Goal: Information Seeking & Learning: Learn about a topic

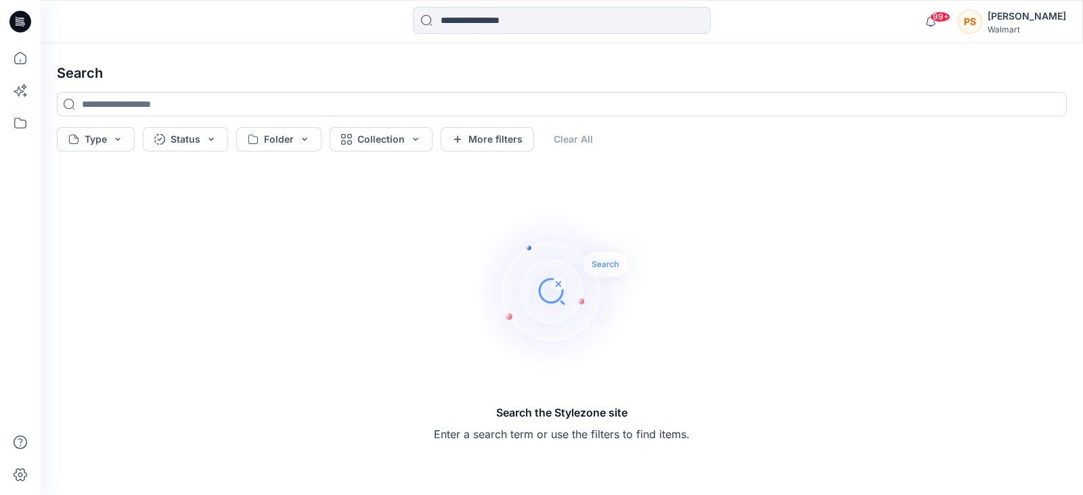
click at [66, 70] on h4 "Search" at bounding box center [561, 73] width 1031 height 38
click at [26, 26] on icon at bounding box center [20, 22] width 22 height 22
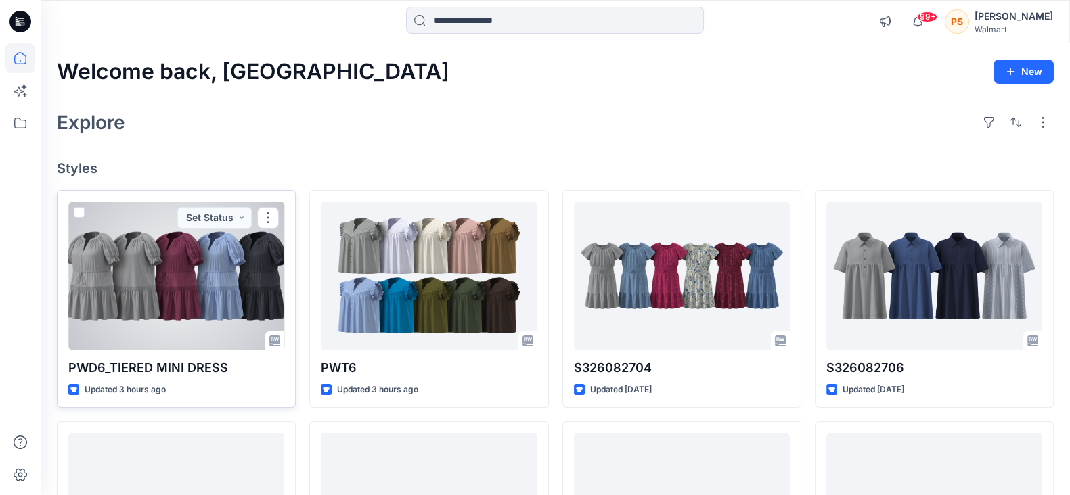
click at [205, 267] on div at bounding box center [176, 276] width 216 height 149
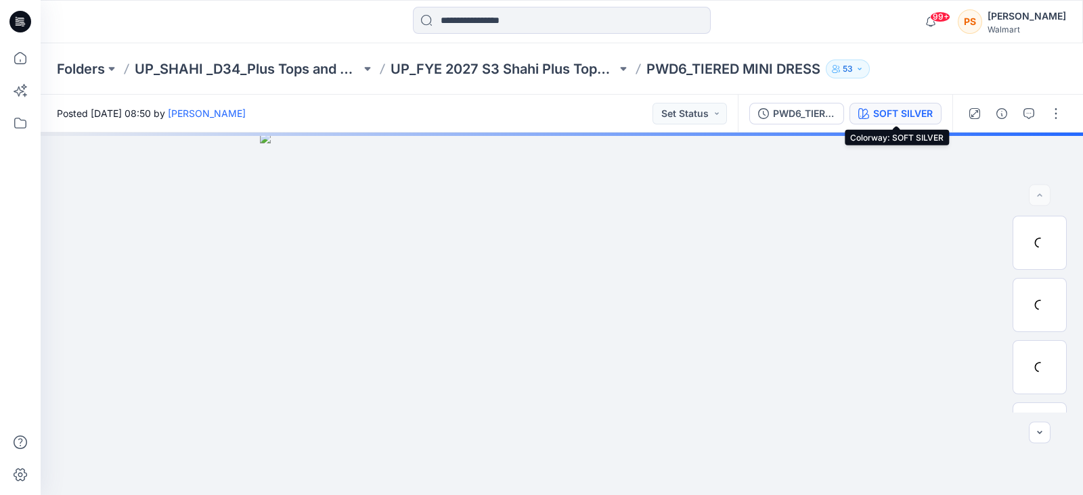
click at [909, 116] on div "SOFT SILVER" at bounding box center [903, 113] width 60 height 15
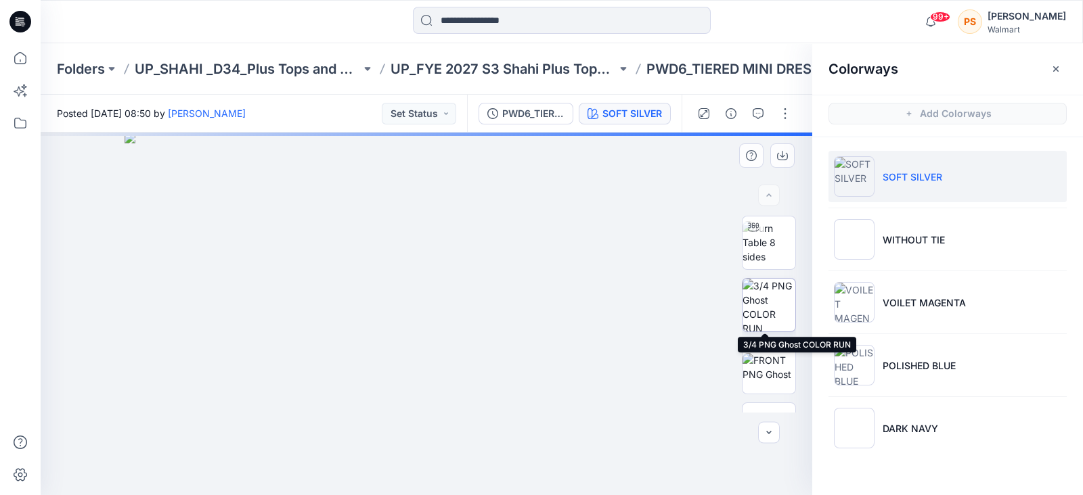
click at [758, 315] on img at bounding box center [768, 305] width 53 height 53
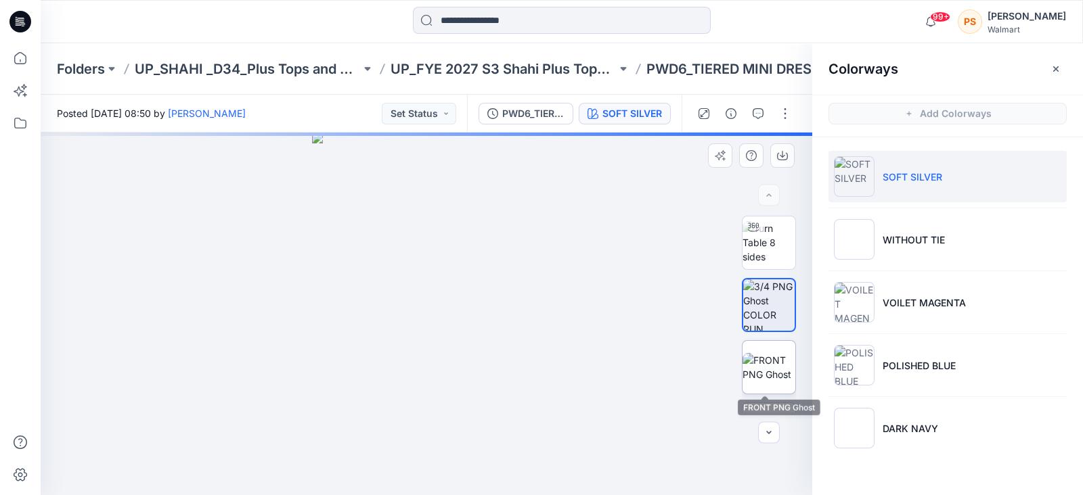
click at [762, 359] on img at bounding box center [768, 367] width 53 height 28
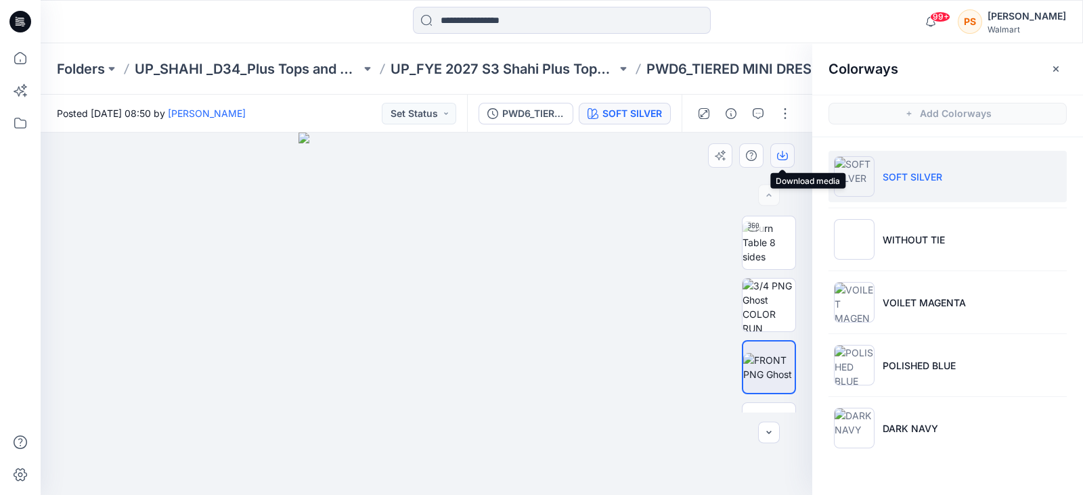
click at [785, 157] on icon "button" at bounding box center [782, 155] width 11 height 11
click at [296, 27] on div at bounding box center [171, 22] width 261 height 30
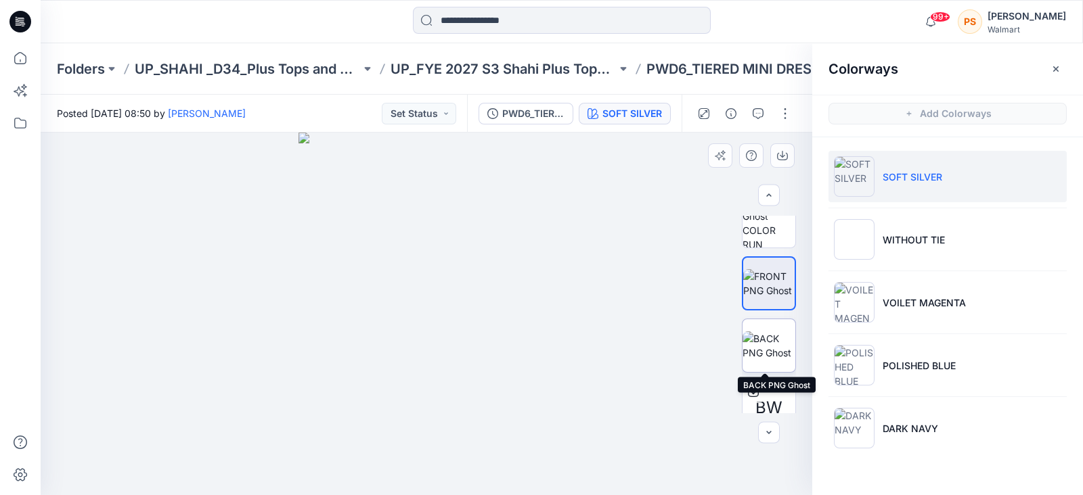
click at [755, 346] on img at bounding box center [768, 346] width 53 height 28
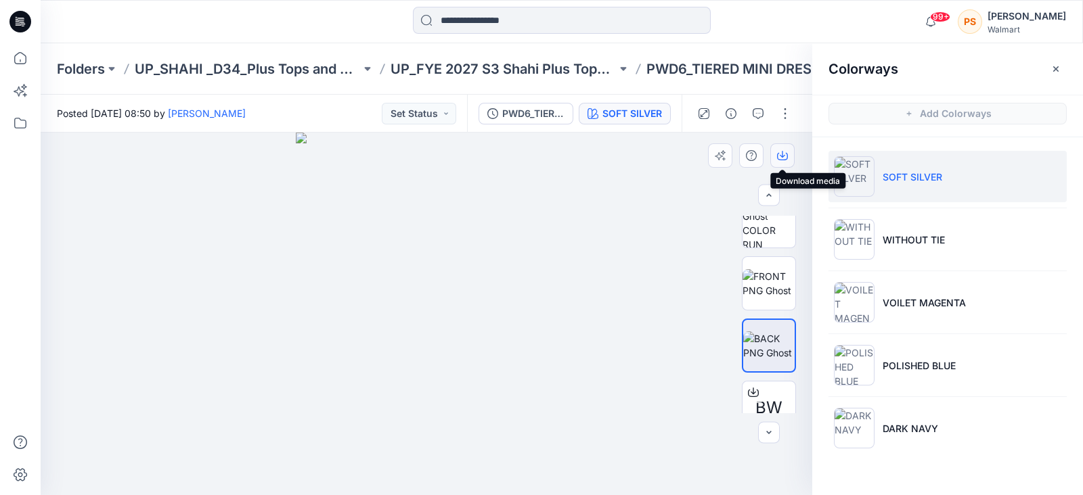
click at [782, 151] on icon "button" at bounding box center [782, 154] width 5 height 7
click at [782, 152] on icon "button" at bounding box center [782, 154] width 5 height 7
click at [782, 157] on icon "button" at bounding box center [782, 154] width 5 height 7
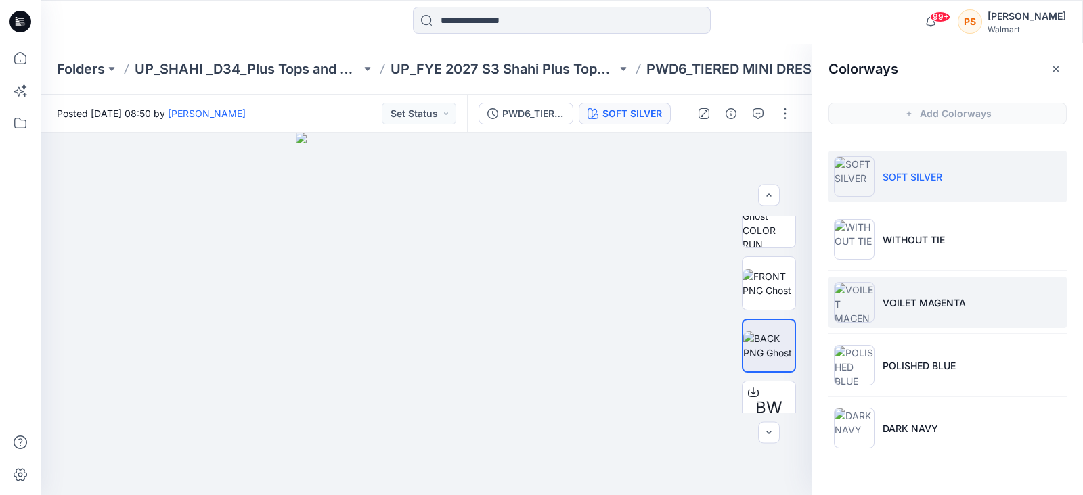
click at [920, 298] on p "VOILET MAGENTA" at bounding box center [923, 303] width 83 height 14
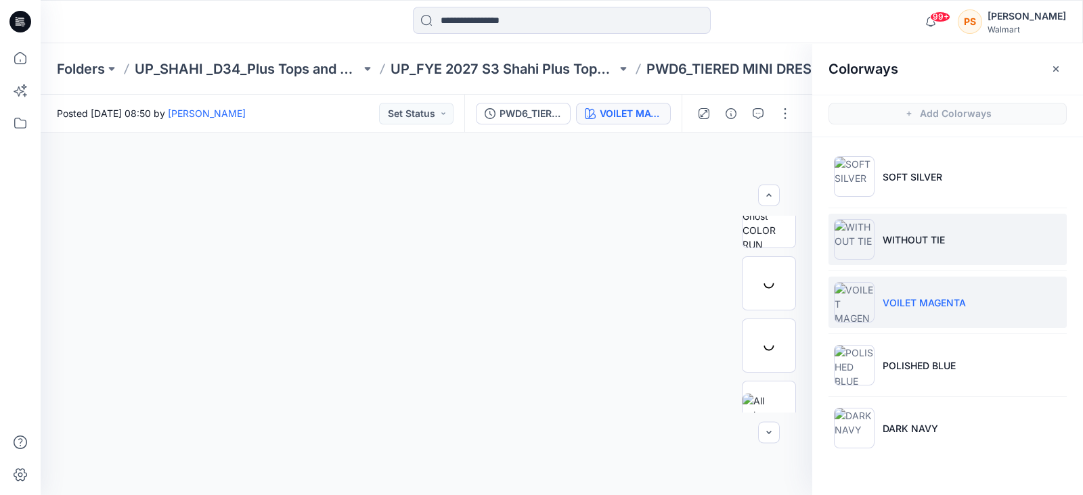
click at [922, 229] on li "WITHOUT TIE" at bounding box center [947, 239] width 238 height 51
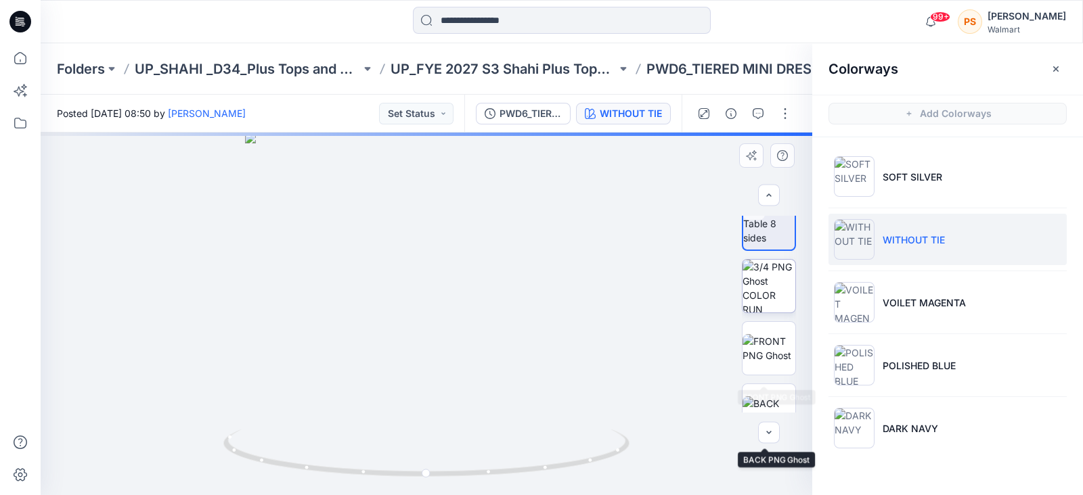
scroll to position [0, 0]
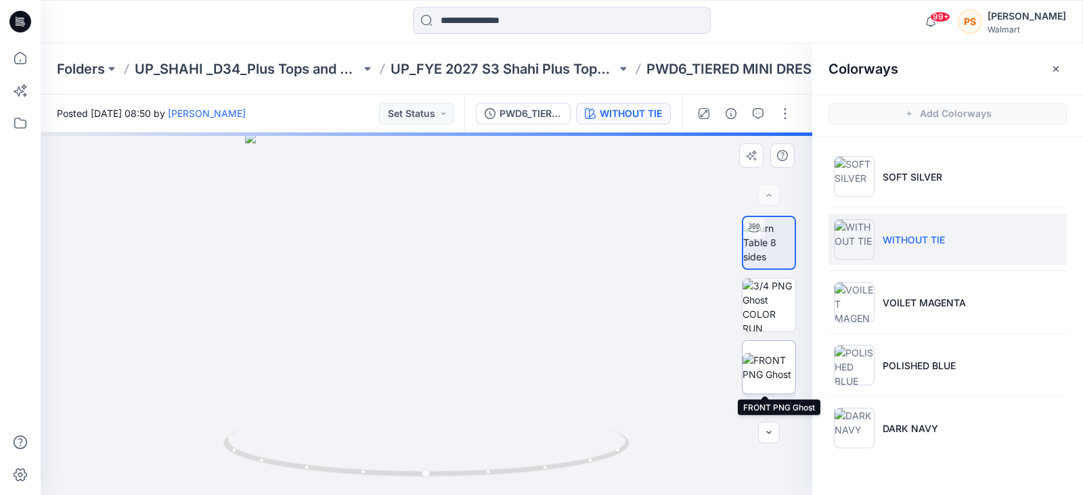
click at [761, 360] on img at bounding box center [768, 367] width 53 height 28
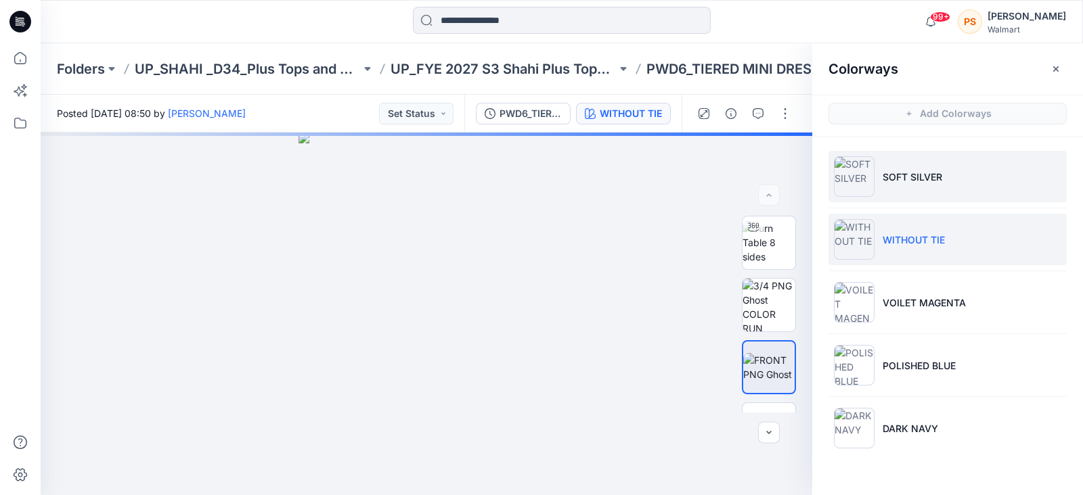
click at [900, 171] on p "SOFT SILVER" at bounding box center [912, 177] width 60 height 14
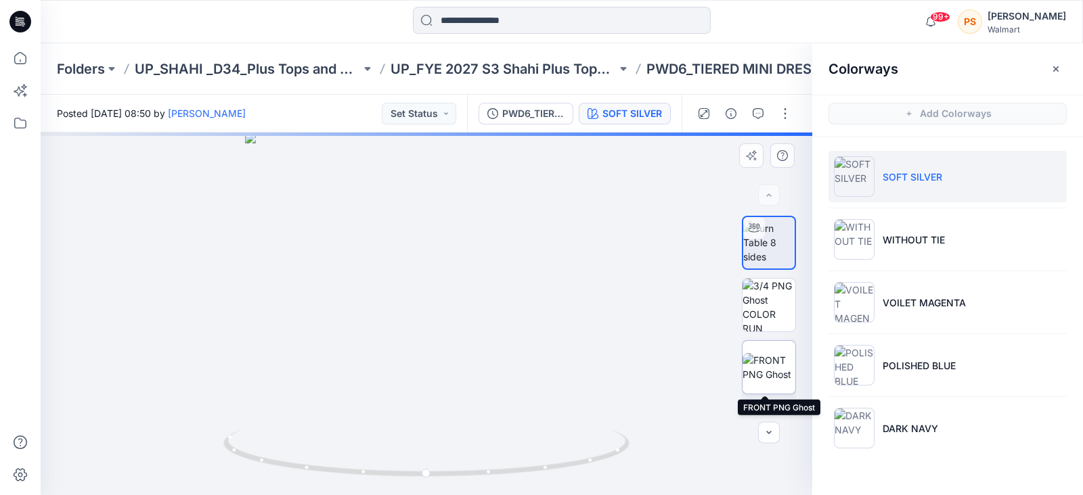
click at [769, 376] on img at bounding box center [768, 367] width 53 height 28
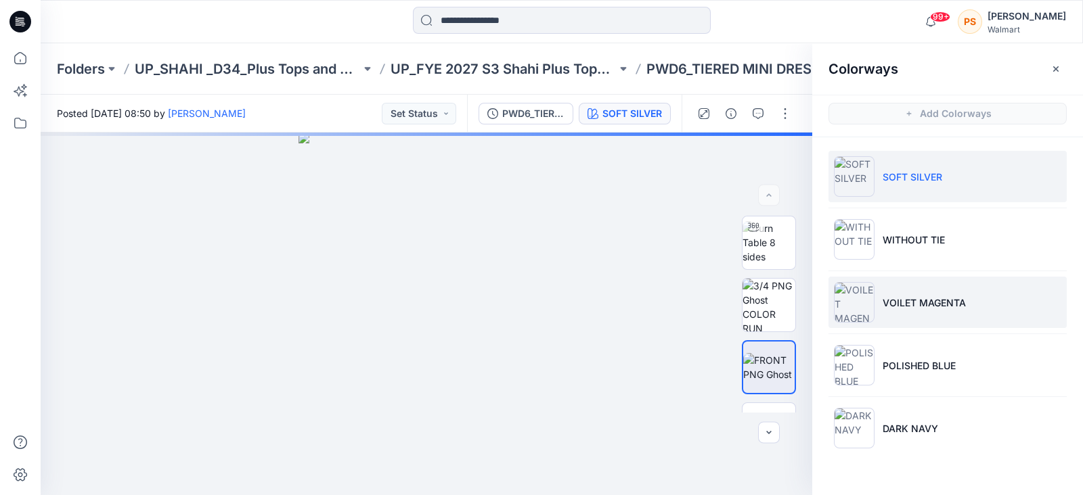
click at [940, 286] on li "VOILET MAGENTA" at bounding box center [947, 302] width 238 height 51
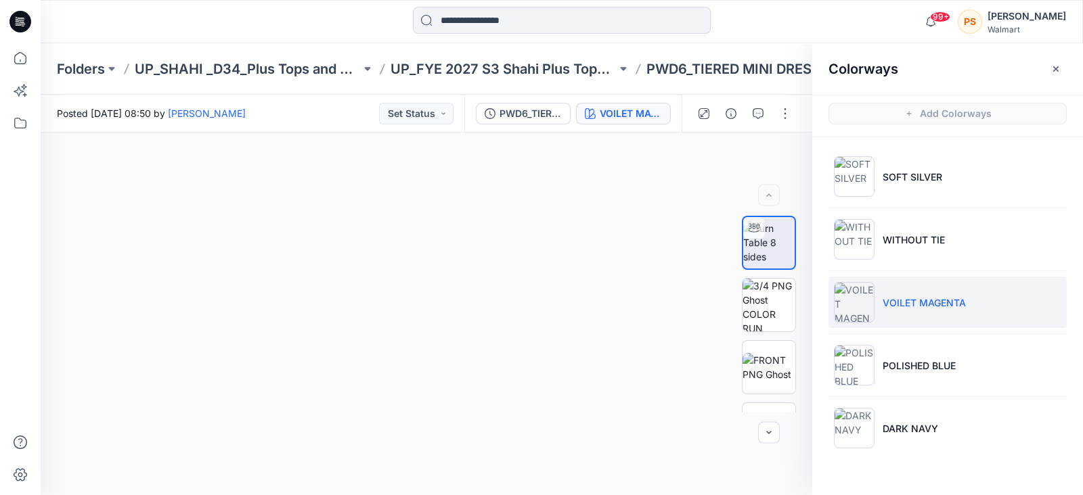
click at [966, 322] on li "VOILET MAGENTA" at bounding box center [947, 302] width 238 height 51
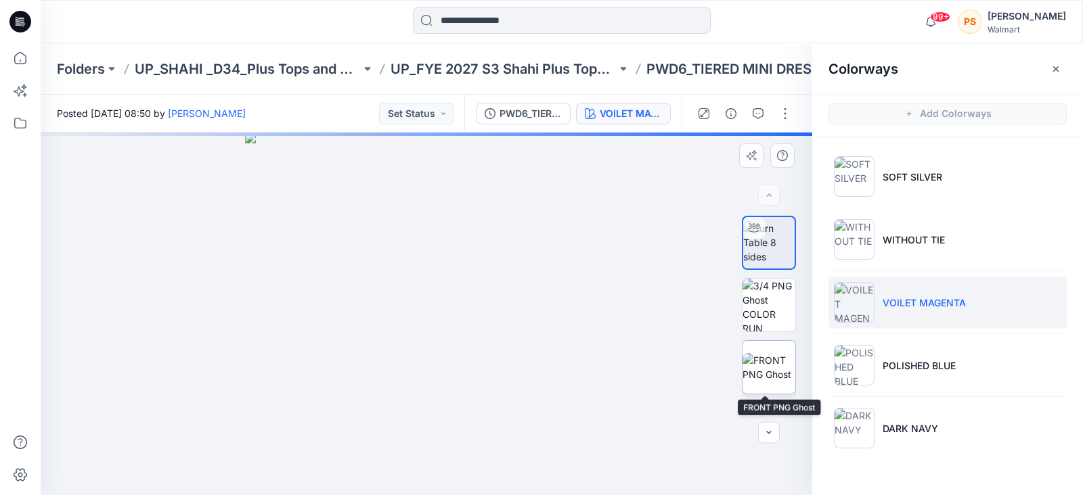
click at [749, 361] on img at bounding box center [768, 367] width 53 height 28
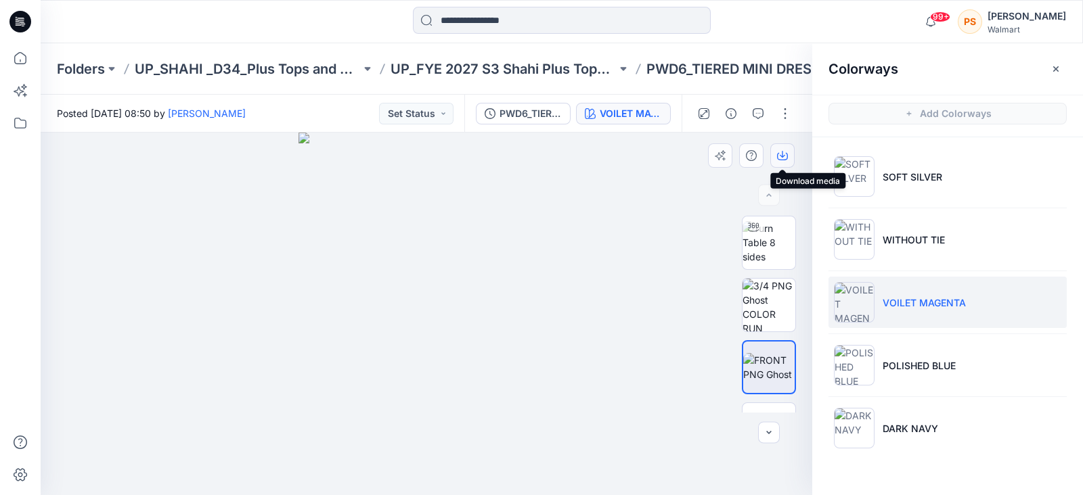
click at [781, 149] on button "button" at bounding box center [782, 155] width 24 height 24
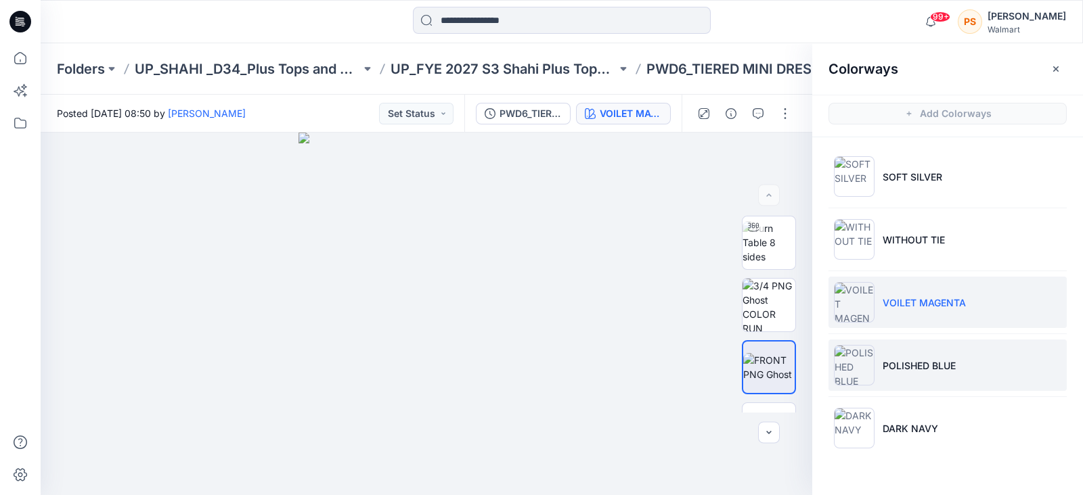
click at [1017, 353] on li "POLISHED BLUE" at bounding box center [947, 365] width 238 height 51
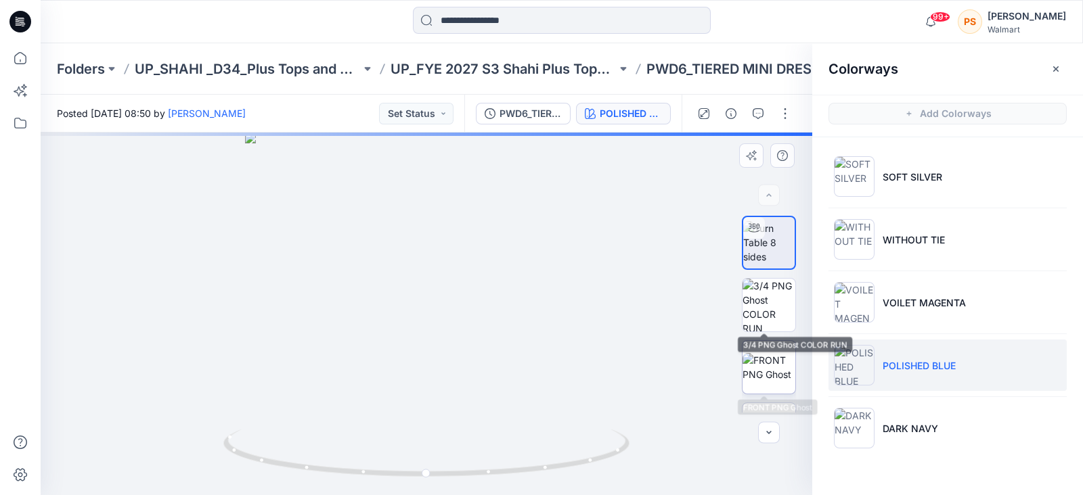
click at [769, 364] on img at bounding box center [768, 367] width 53 height 28
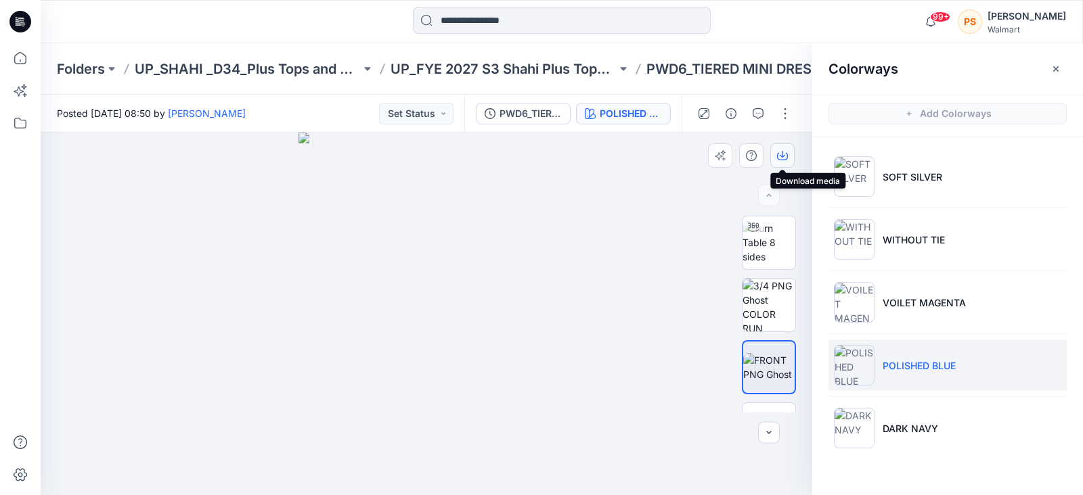
click at [782, 159] on icon "button" at bounding box center [782, 155] width 11 height 11
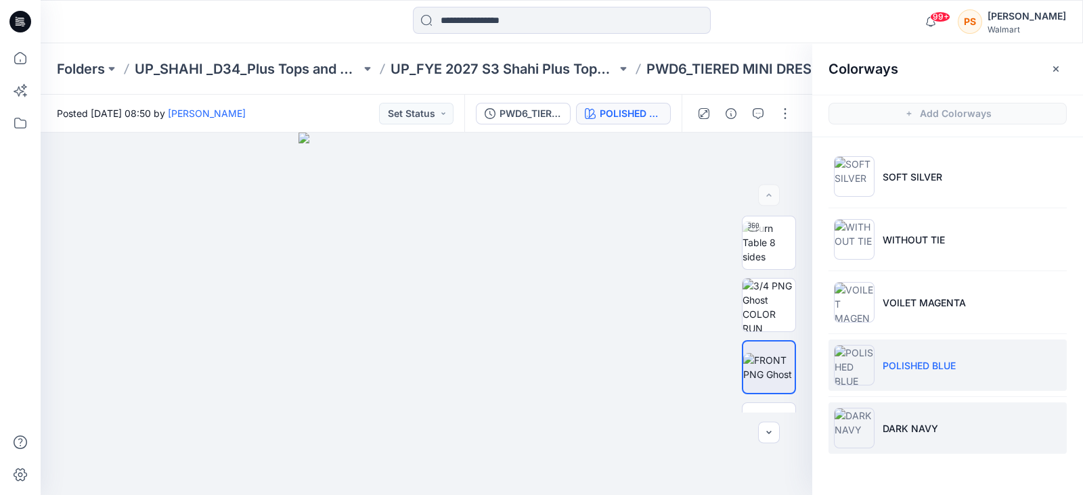
click at [941, 433] on li "DARK NAVY" at bounding box center [947, 428] width 238 height 51
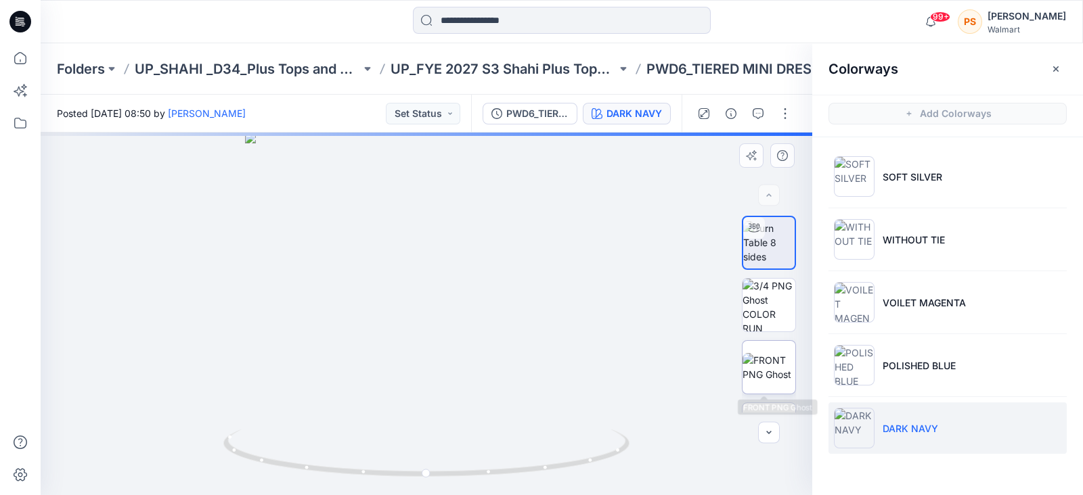
click at [766, 374] on img at bounding box center [768, 367] width 53 height 28
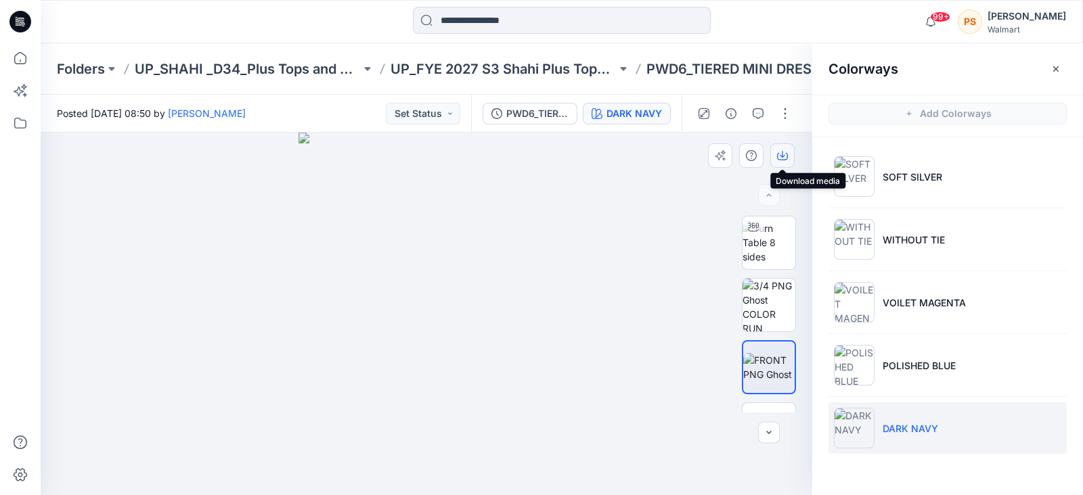
click at [785, 158] on icon "button" at bounding box center [782, 155] width 11 height 11
click at [342, 26] on div at bounding box center [561, 22] width 521 height 30
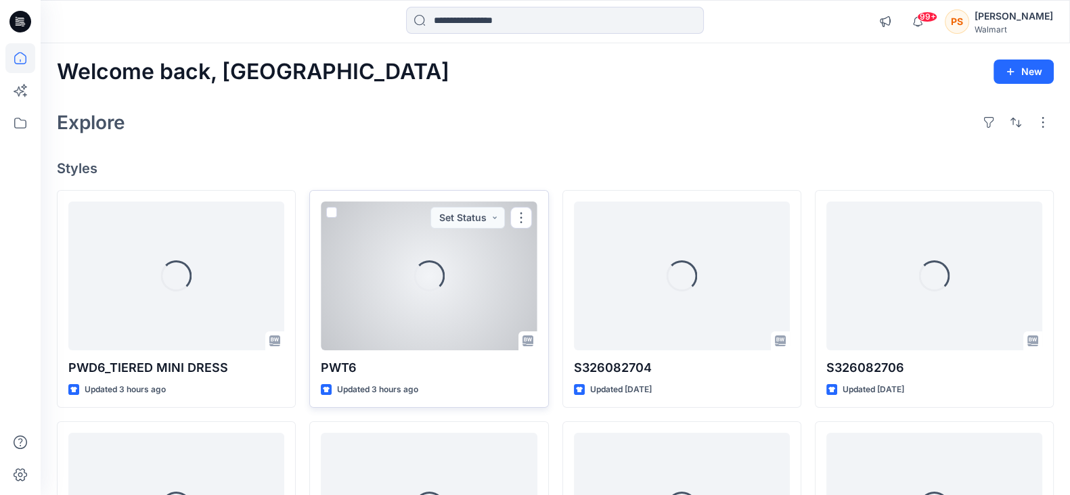
click at [388, 332] on div "Loading..." at bounding box center [429, 276] width 216 height 149
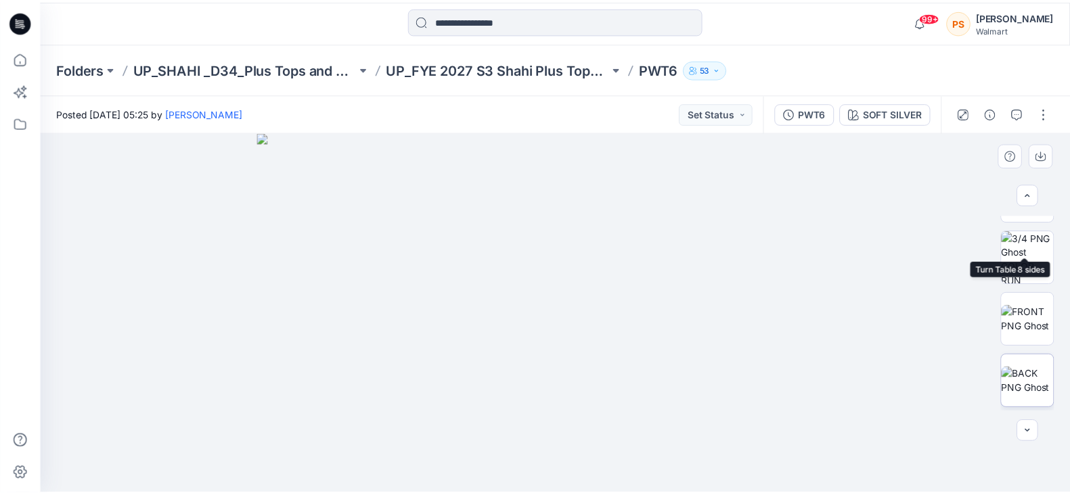
scroll to position [106, 0]
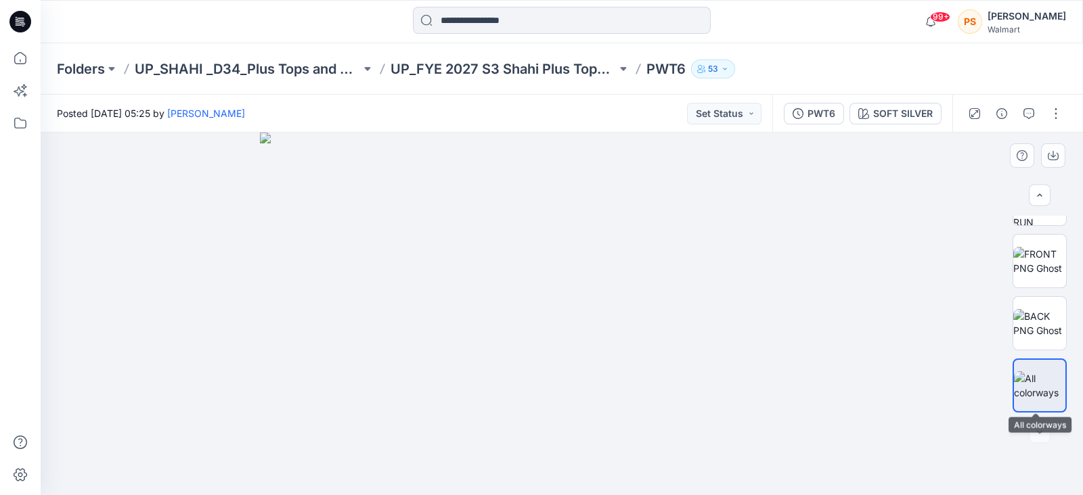
click at [1048, 384] on img at bounding box center [1039, 385] width 51 height 28
click at [1029, 388] on img at bounding box center [1039, 385] width 51 height 28
click at [1025, 379] on img at bounding box center [1039, 385] width 51 height 28
click at [1033, 390] on img at bounding box center [1039, 385] width 51 height 28
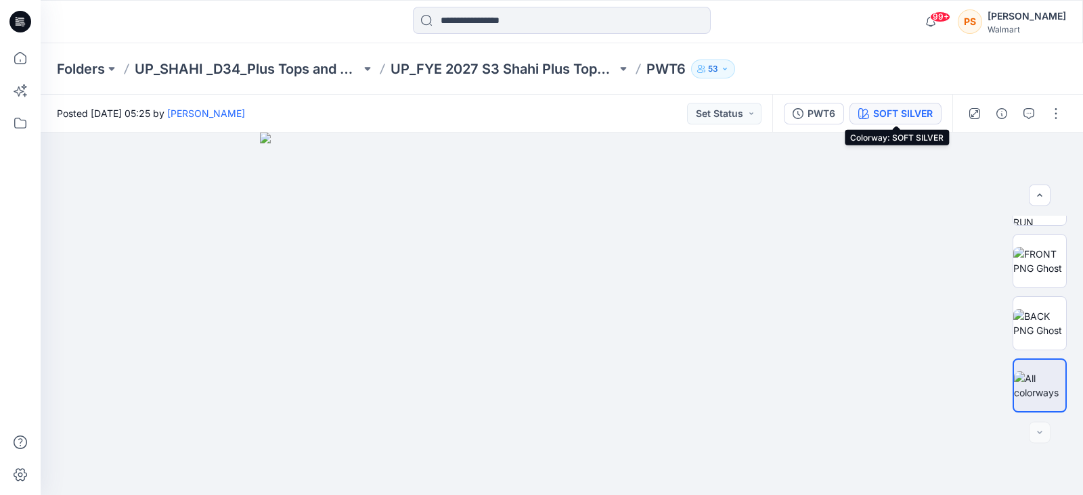
click at [903, 116] on div "SOFT SILVER" at bounding box center [903, 113] width 60 height 15
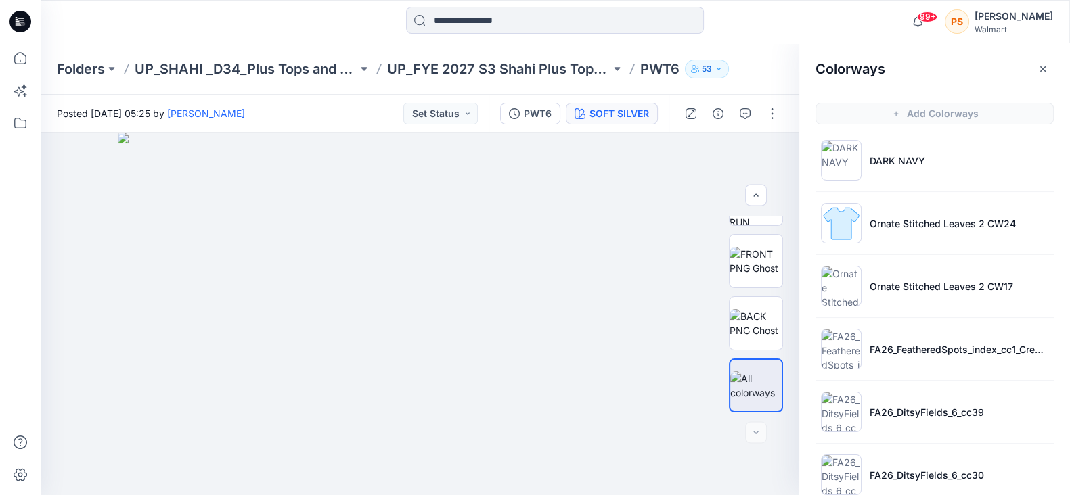
scroll to position [645, 0]
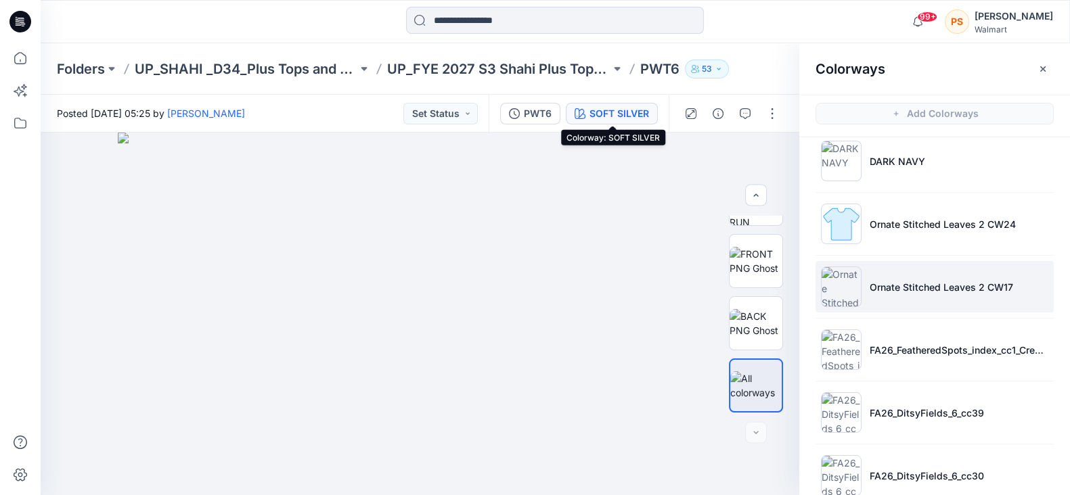
click at [930, 282] on p "Ornate Stitched Leaves 2 CW17" at bounding box center [941, 287] width 143 height 14
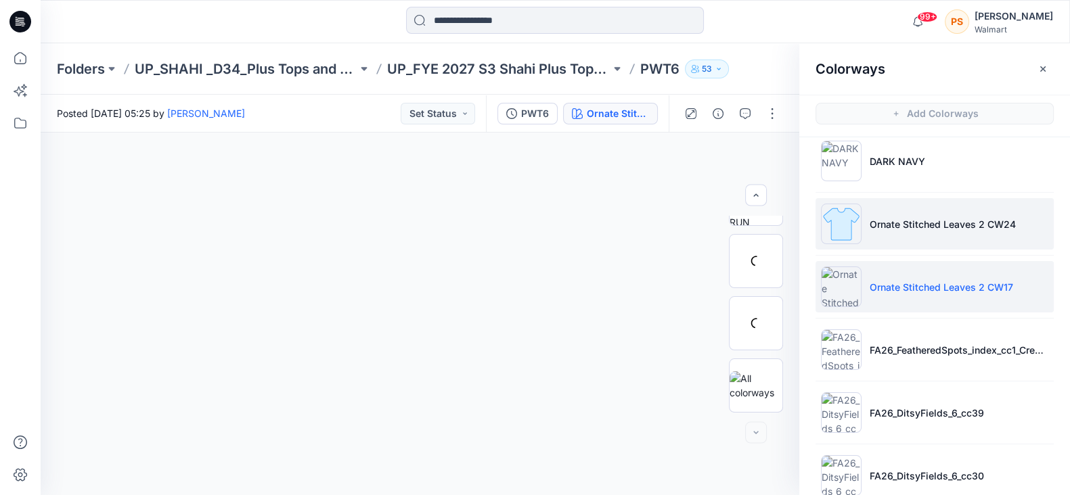
click at [926, 209] on li "Ornate Stitched Leaves 2 CW24" at bounding box center [934, 223] width 238 height 51
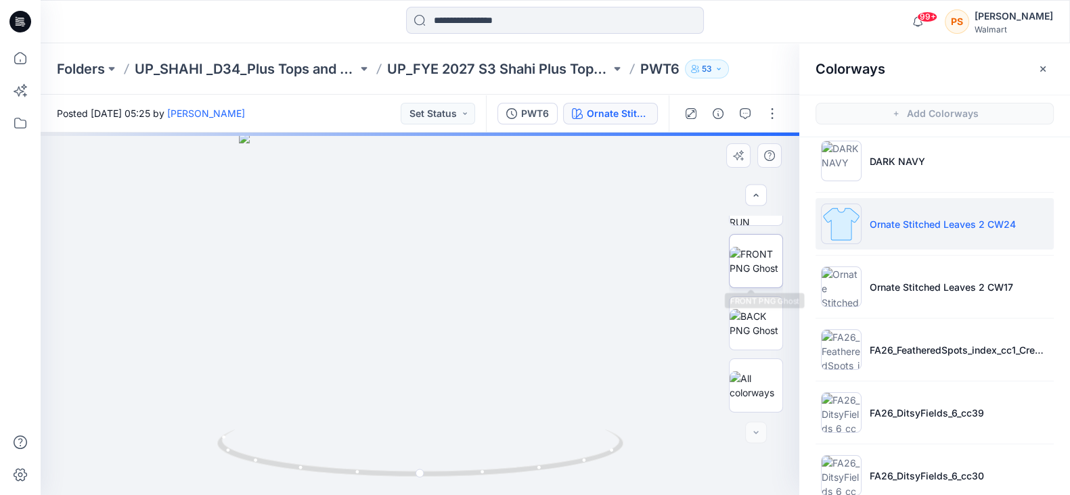
click at [748, 269] on img at bounding box center [755, 261] width 53 height 28
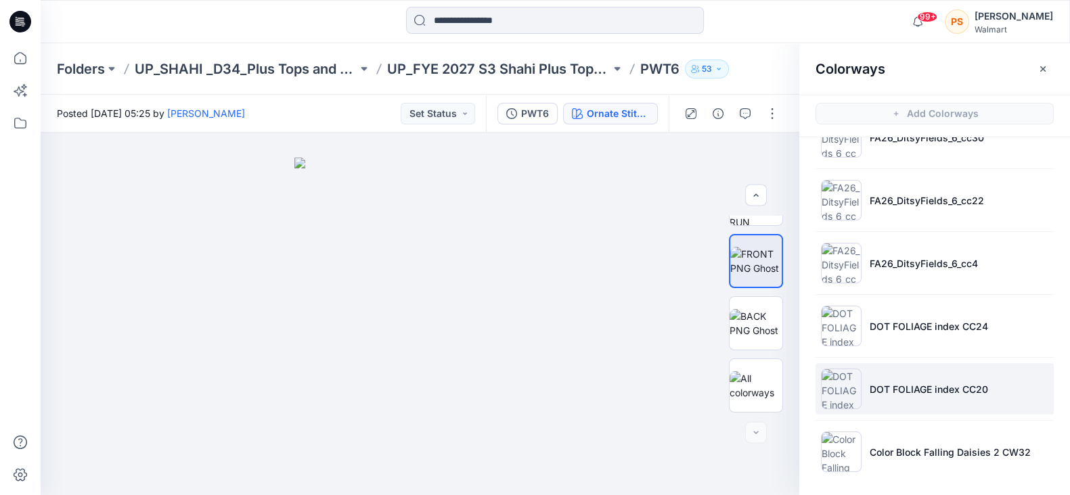
scroll to position [3, 0]
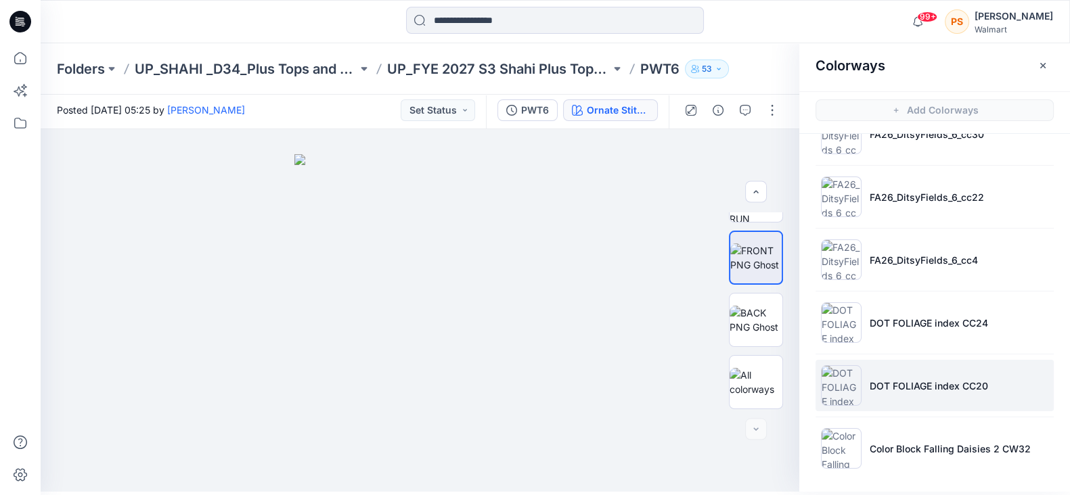
click at [962, 382] on p "DOT FOLIAGE index CC20" at bounding box center [929, 386] width 118 height 14
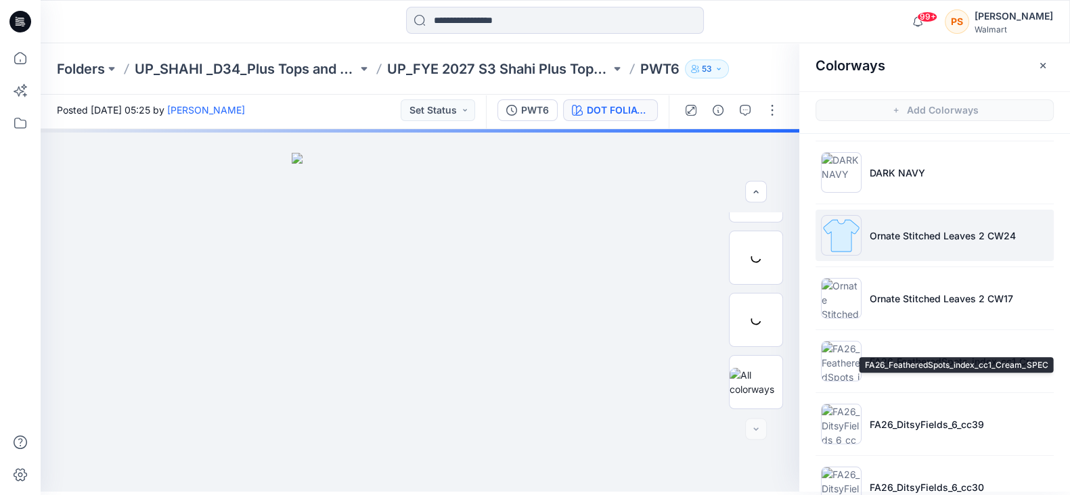
scroll to position [560, 0]
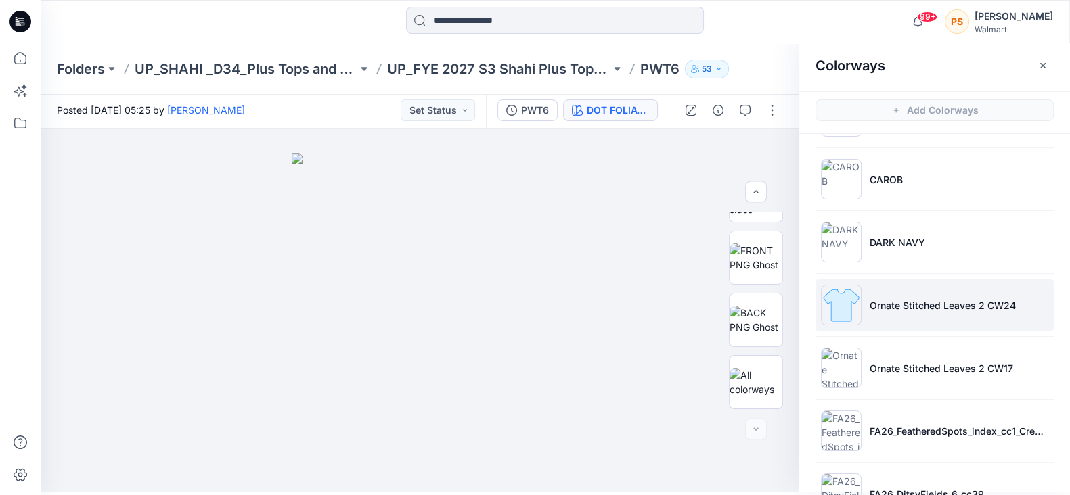
click at [970, 310] on li "Ornate Stitched Leaves 2 CW24" at bounding box center [934, 304] width 238 height 51
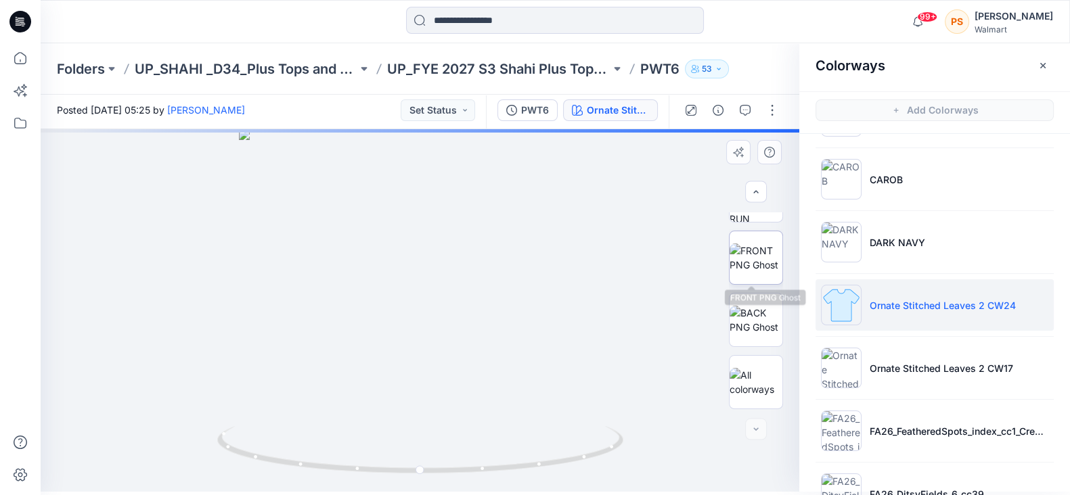
click at [755, 250] on img at bounding box center [755, 258] width 53 height 28
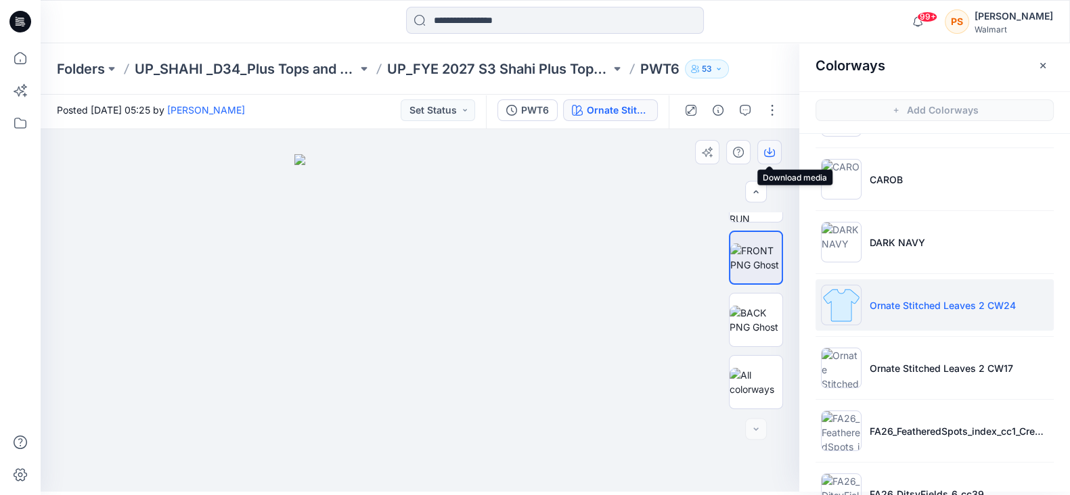
click at [771, 148] on icon "button" at bounding box center [769, 152] width 11 height 11
drag, startPoint x: 1022, startPoint y: 365, endPoint x: 1075, endPoint y: 376, distance: 53.9
click at [1022, 365] on li "Ornate Stitched Leaves 2 CW17" at bounding box center [934, 367] width 238 height 51
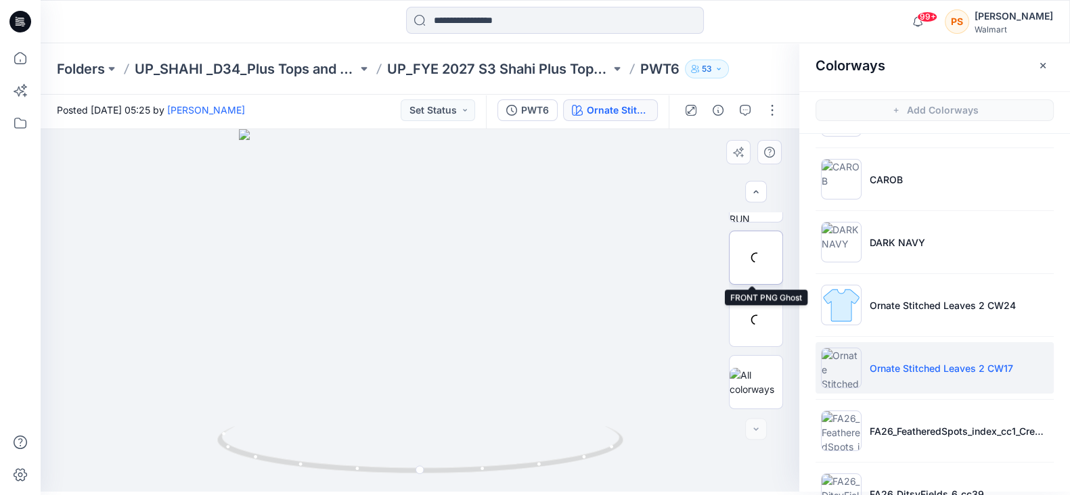
click at [761, 261] on div at bounding box center [756, 258] width 54 height 54
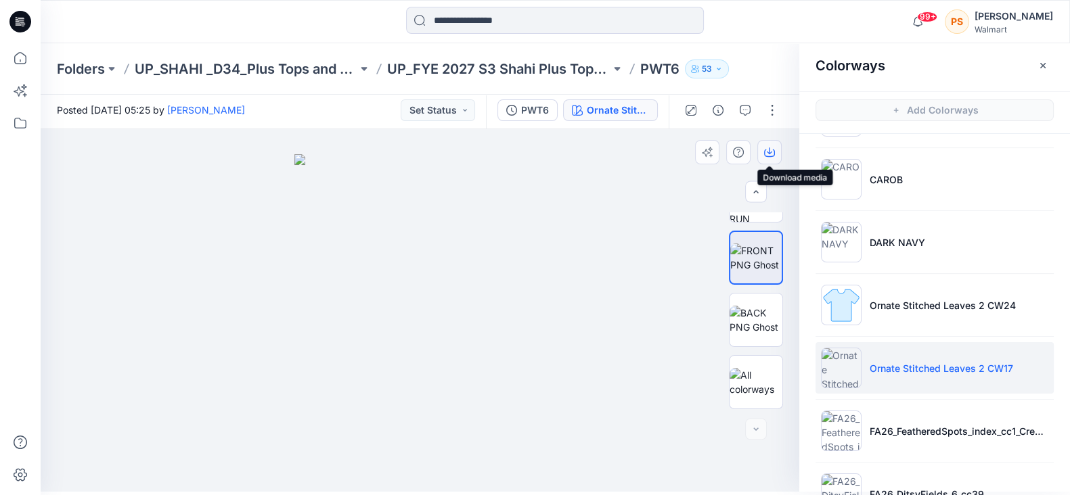
click at [773, 142] on button "button" at bounding box center [769, 152] width 24 height 24
click at [768, 145] on button "button" at bounding box center [769, 152] width 24 height 24
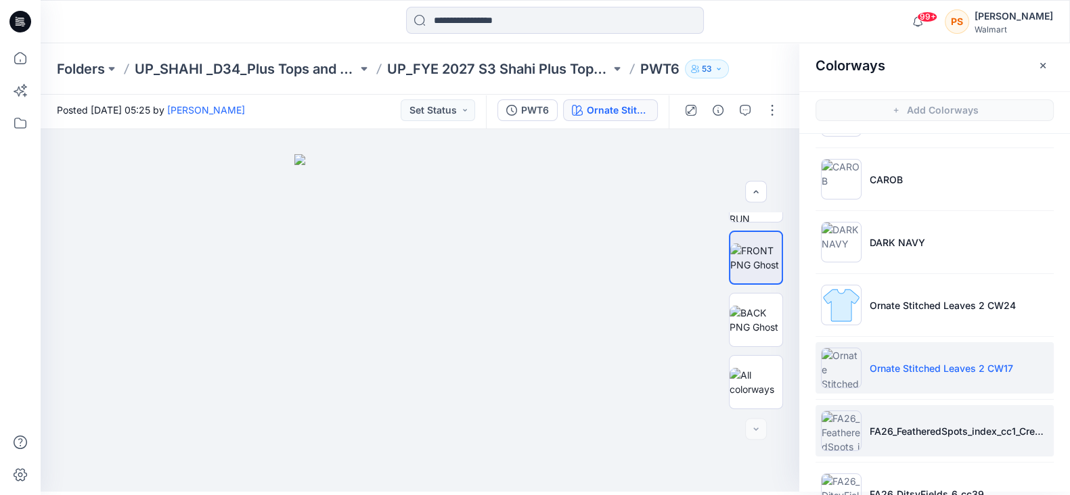
click at [942, 435] on li "FA26_FeatheredSpots_index_cc1_Cream_SPEC" at bounding box center [934, 430] width 238 height 51
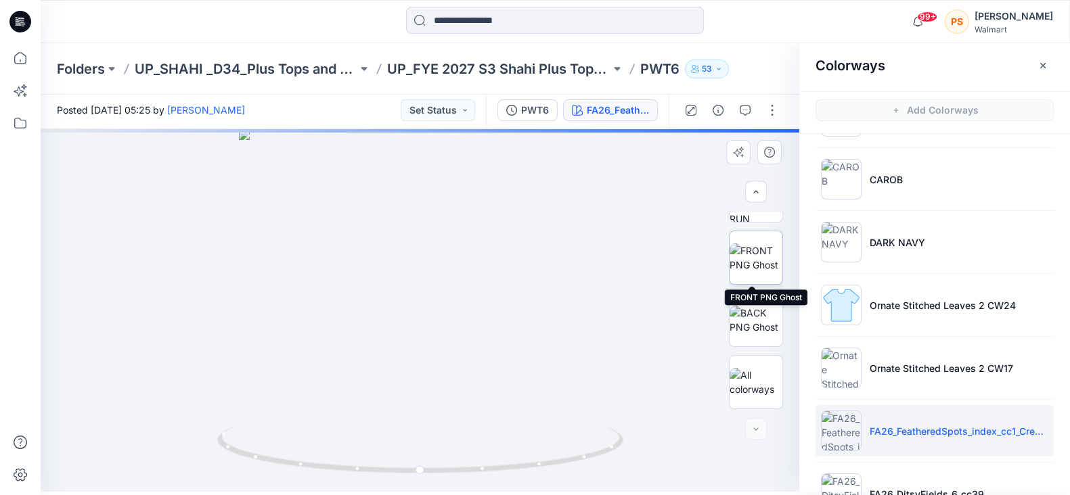
click at [757, 247] on img at bounding box center [755, 258] width 53 height 28
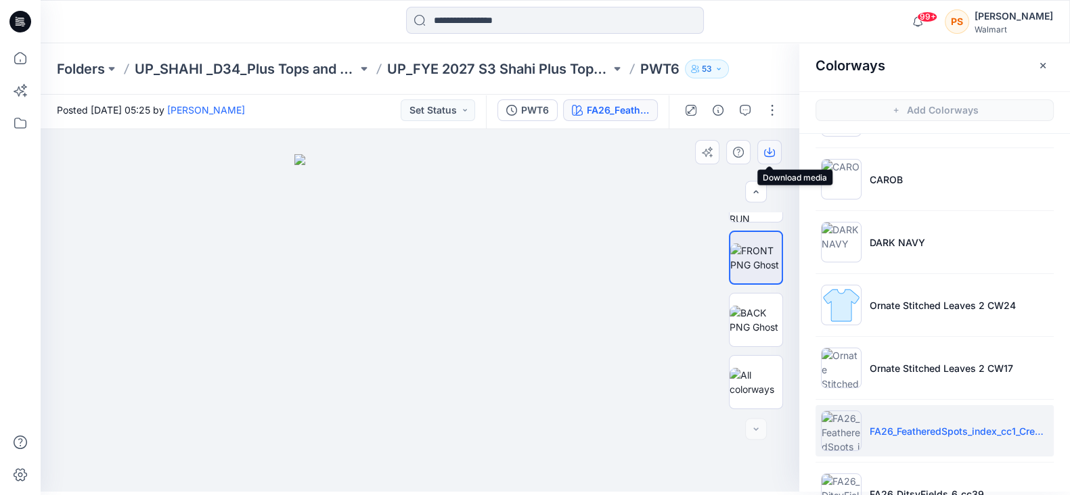
click at [767, 153] on icon "button" at bounding box center [769, 152] width 11 height 11
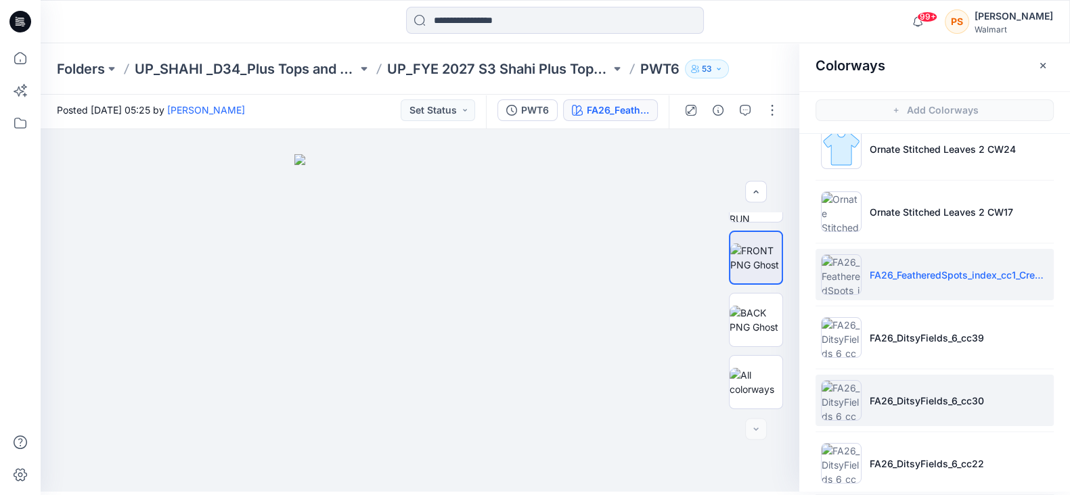
scroll to position [729, 0]
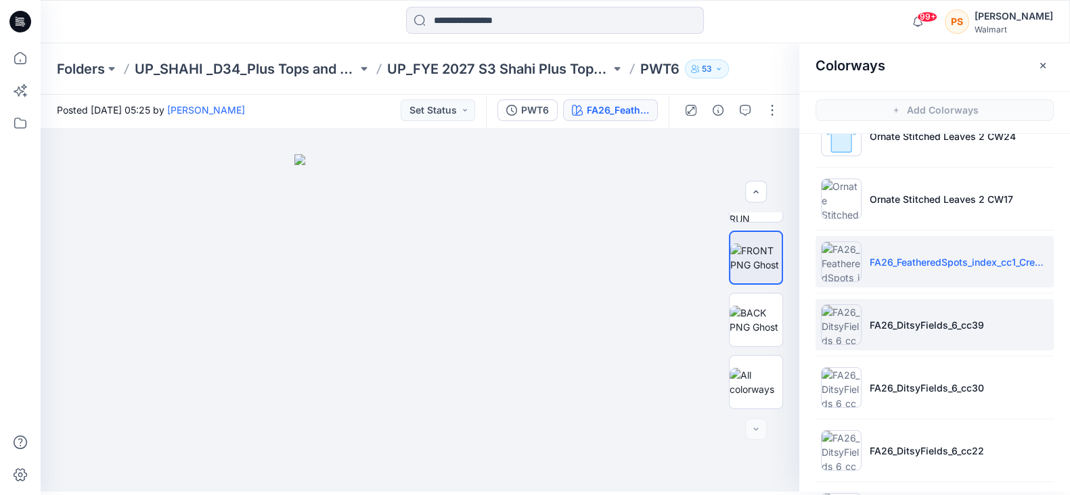
click at [1008, 319] on li "FA26_DitsyFields_6_cc39" at bounding box center [934, 324] width 238 height 51
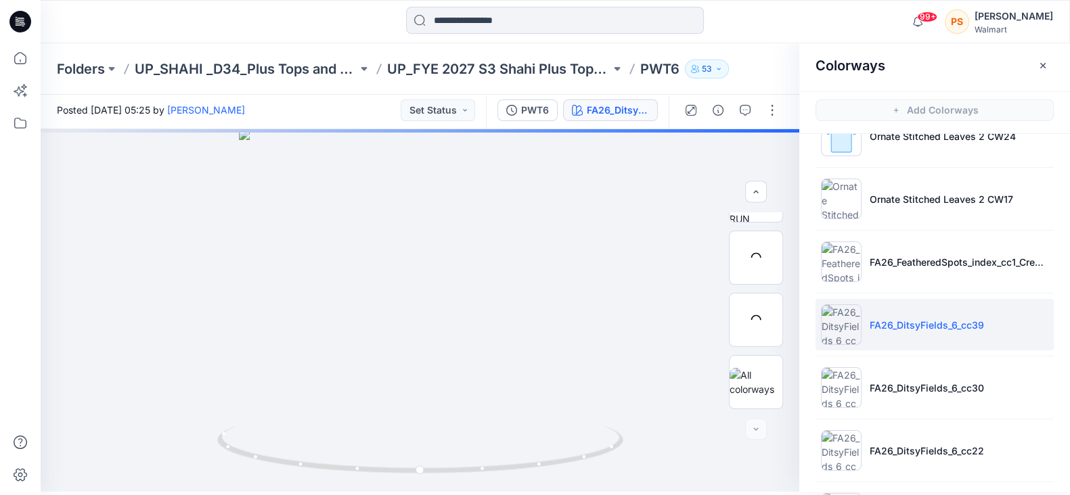
click at [907, 325] on p "FA26_DitsyFields_6_cc39" at bounding box center [927, 325] width 114 height 14
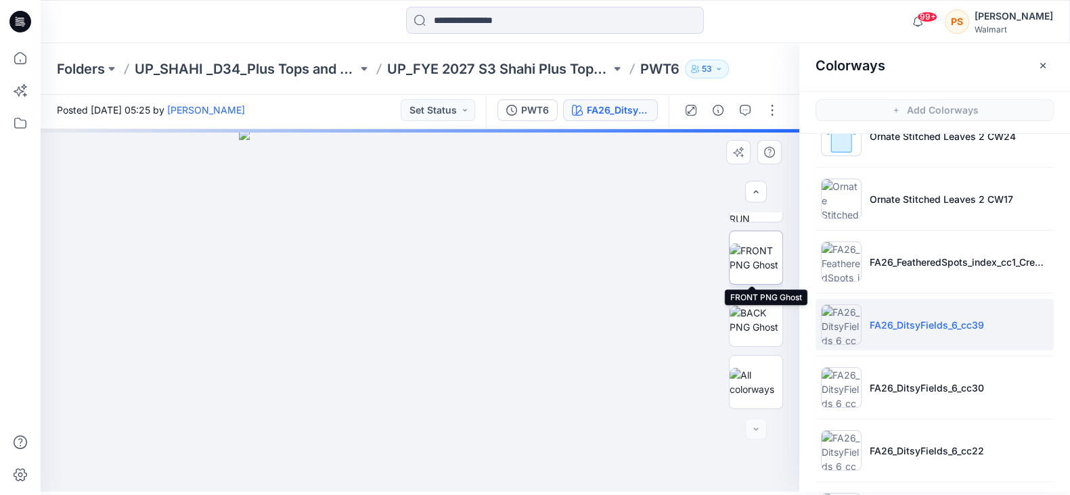
click at [750, 244] on img at bounding box center [755, 258] width 53 height 28
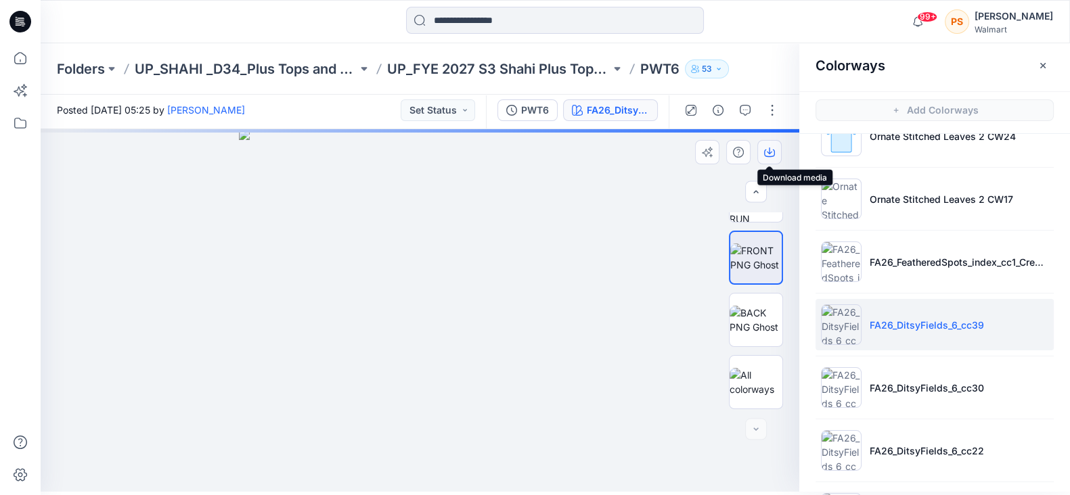
click at [772, 153] on icon "button" at bounding box center [769, 152] width 11 height 11
click at [746, 272] on img at bounding box center [755, 258] width 51 height 28
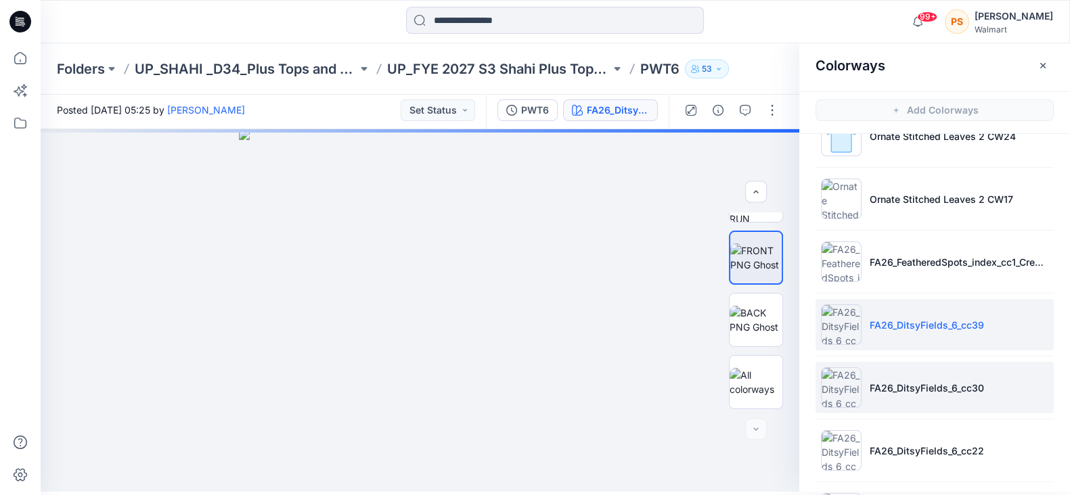
click at [937, 381] on p "FA26_DitsyFields_6_cc30" at bounding box center [927, 388] width 114 height 14
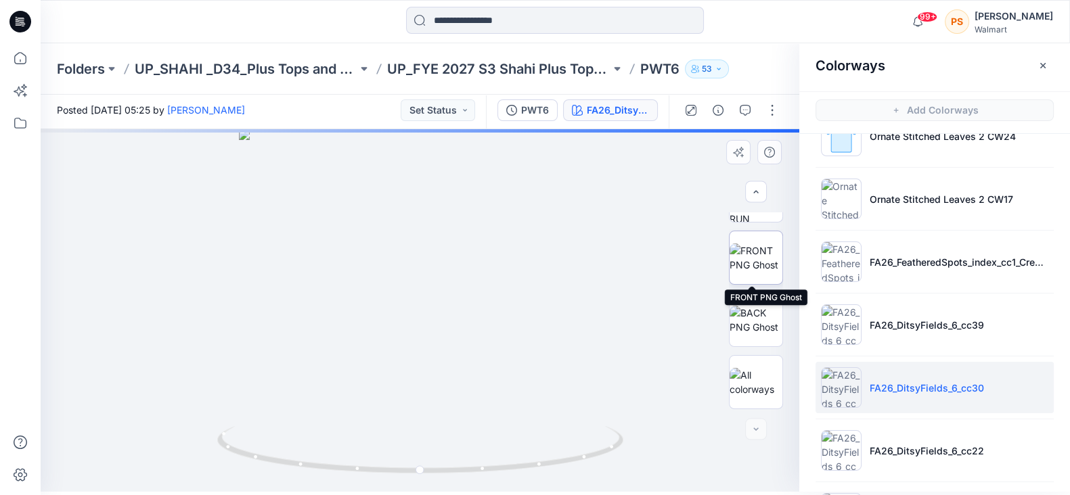
click at [758, 255] on img at bounding box center [755, 258] width 53 height 28
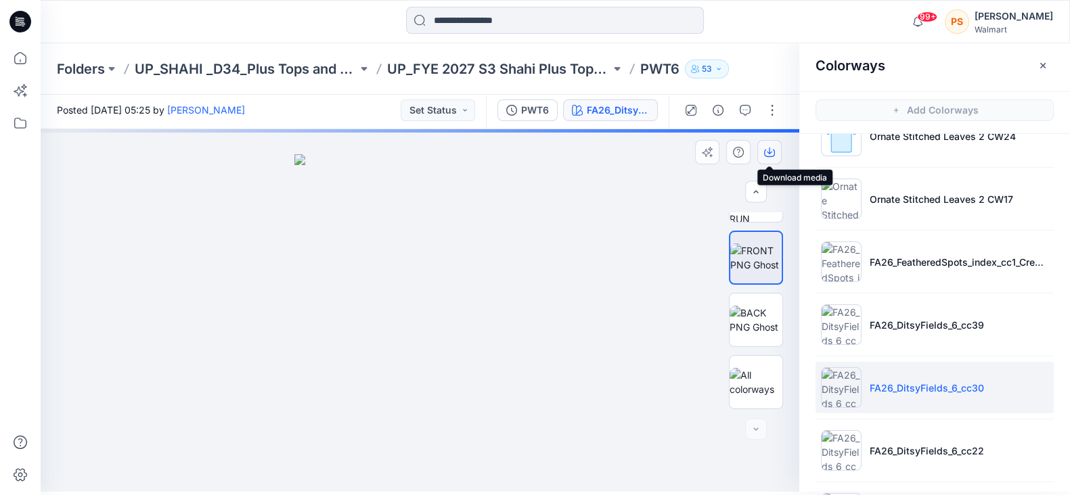
click at [769, 148] on icon "button" at bounding box center [769, 151] width 5 height 7
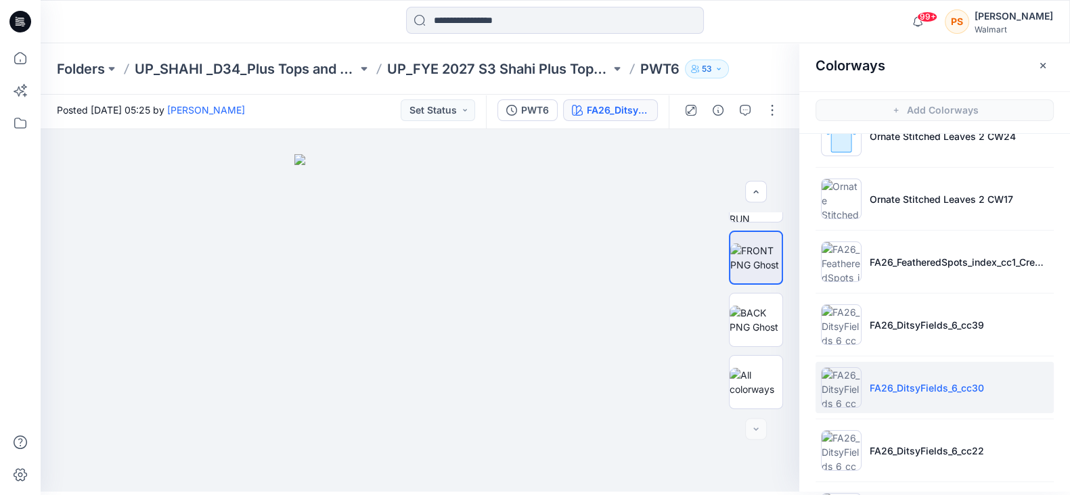
scroll to position [814, 0]
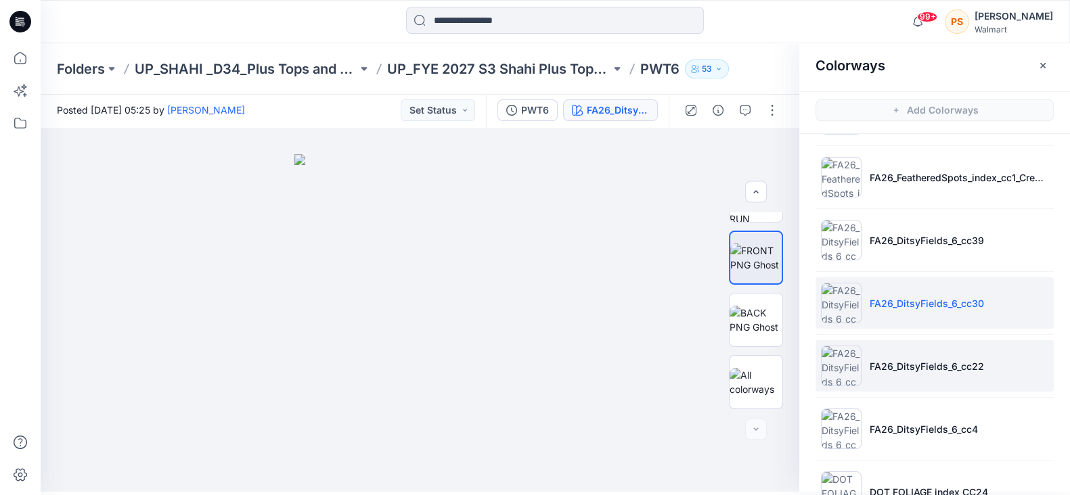
click at [978, 365] on p "FA26_DitsyFields_6_cc22" at bounding box center [927, 366] width 114 height 14
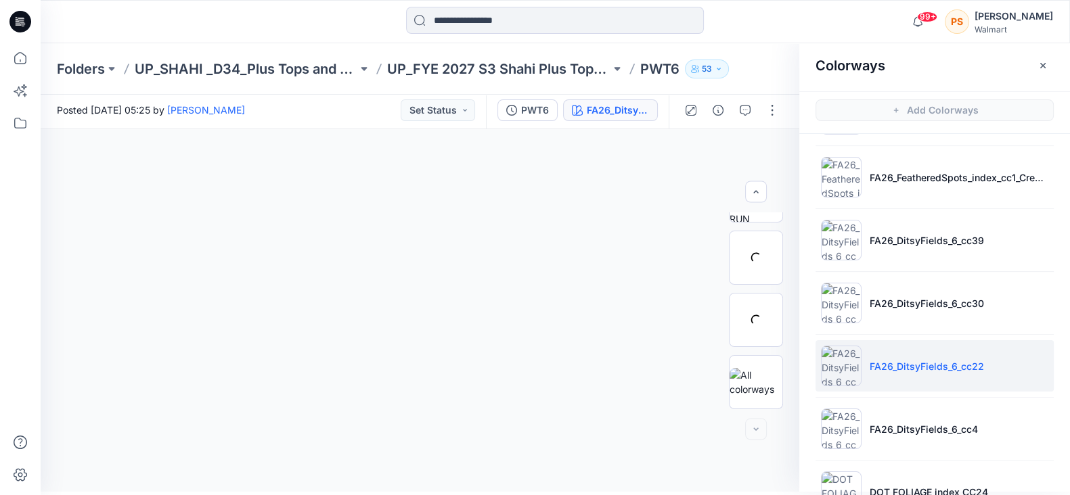
click at [953, 365] on p "FA26_DitsyFields_6_cc22" at bounding box center [927, 366] width 114 height 14
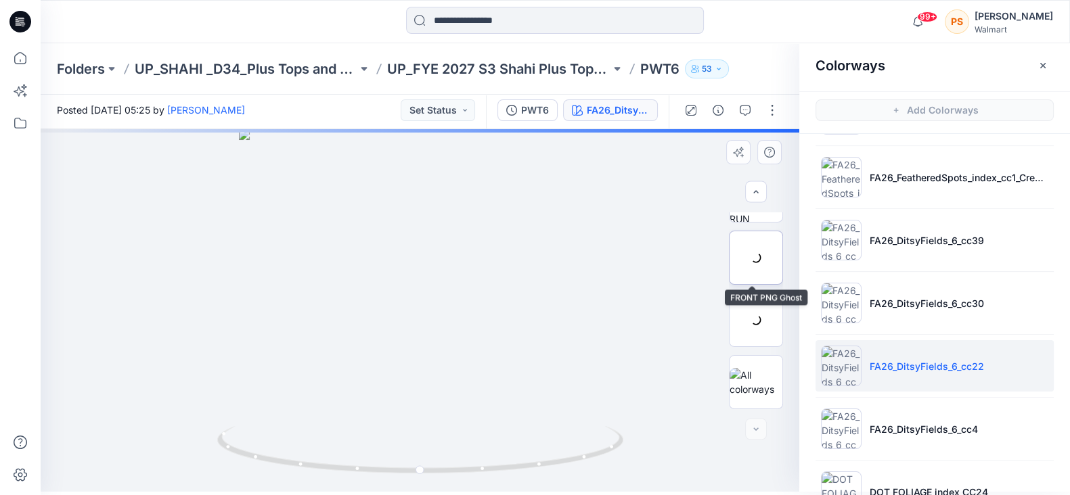
click at [753, 244] on div at bounding box center [756, 258] width 54 height 54
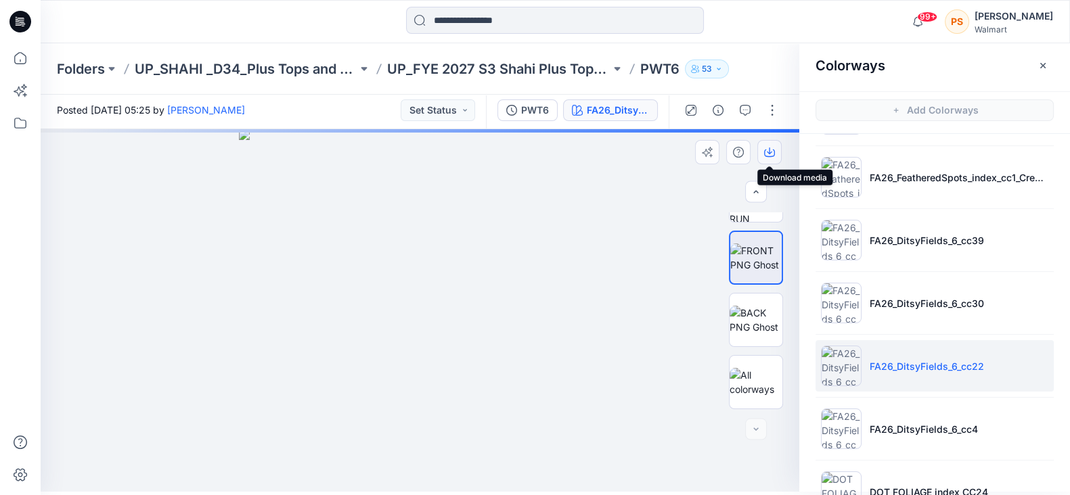
click at [775, 156] on button "button" at bounding box center [769, 152] width 24 height 24
click at [768, 150] on icon "button" at bounding box center [769, 152] width 11 height 11
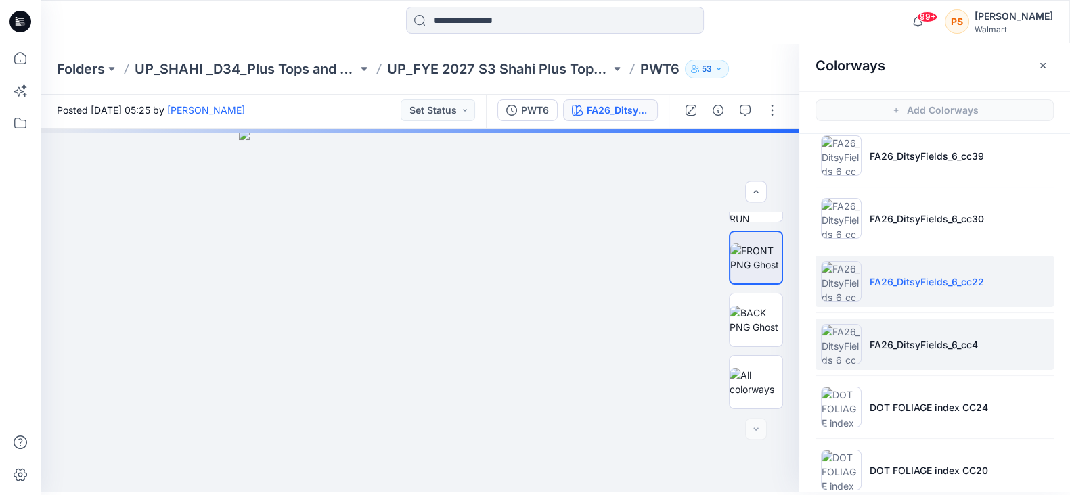
scroll to position [983, 0]
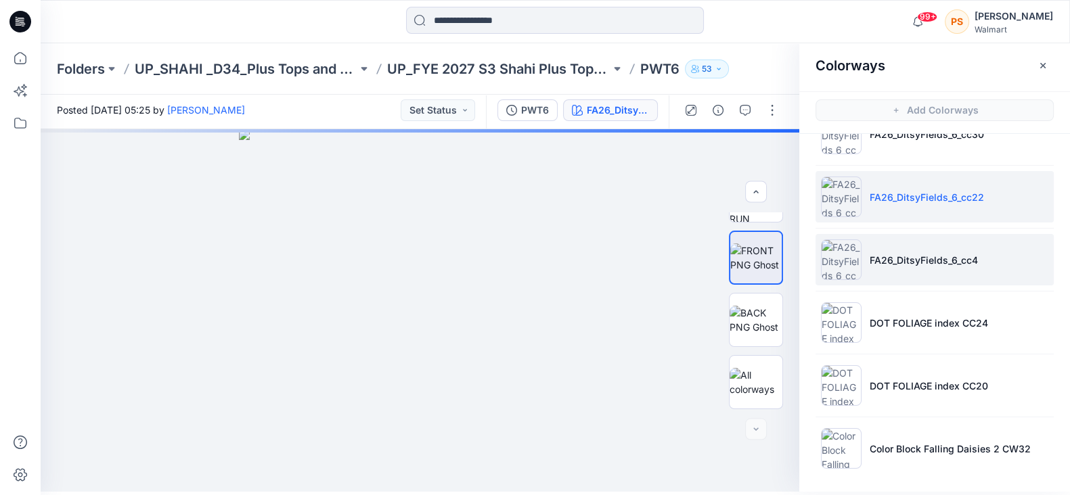
click at [944, 275] on li "FA26_DitsyFields_6_cc4" at bounding box center [934, 259] width 238 height 51
click at [941, 260] on p "FA26_DitsyFields_6_cc4" at bounding box center [924, 260] width 108 height 14
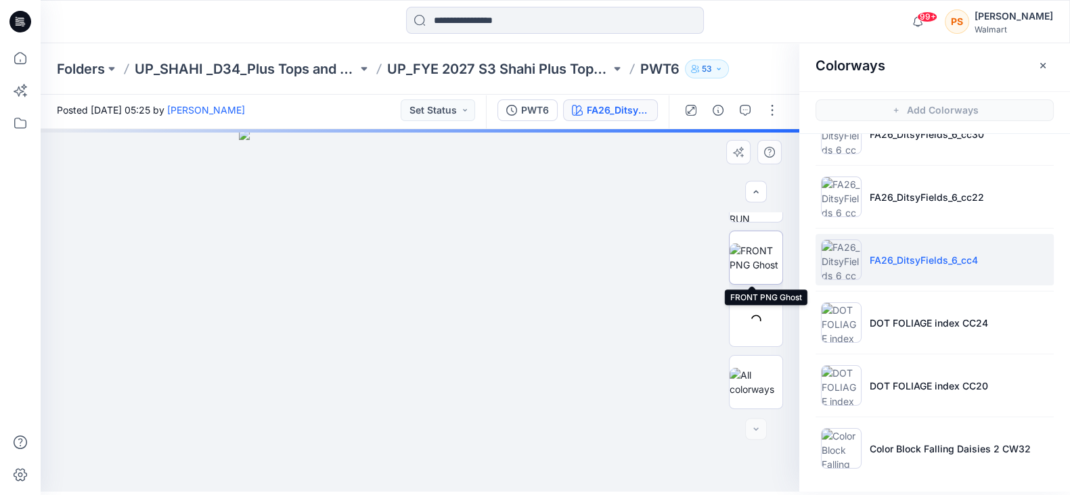
click at [759, 253] on img at bounding box center [755, 258] width 53 height 28
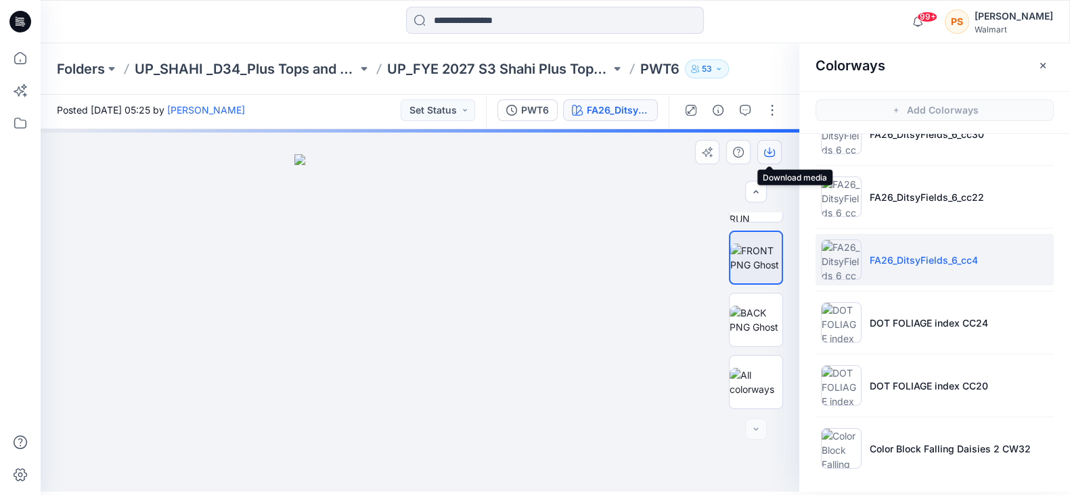
click at [772, 152] on icon "button" at bounding box center [769, 152] width 11 height 11
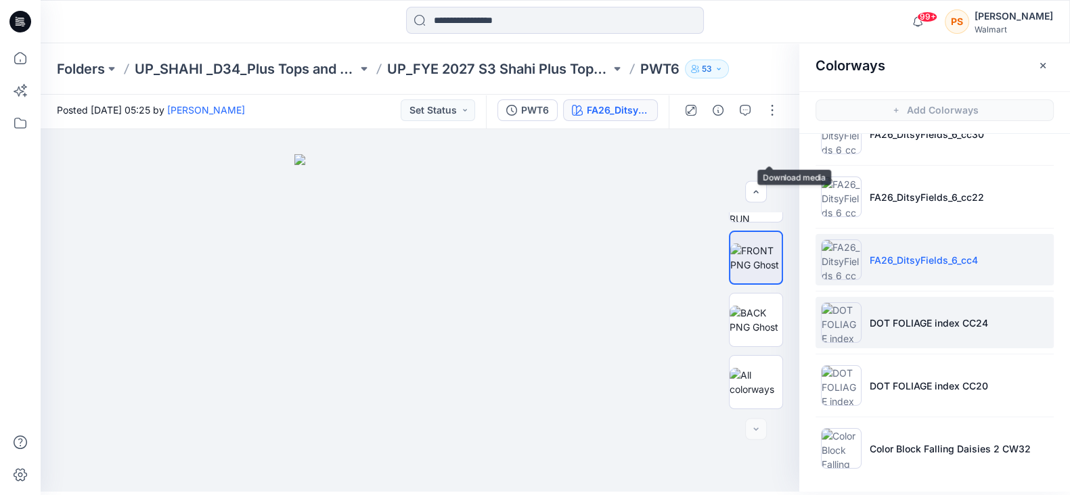
click at [897, 330] on li "DOT FOLIAGE index CC24" at bounding box center [934, 322] width 238 height 51
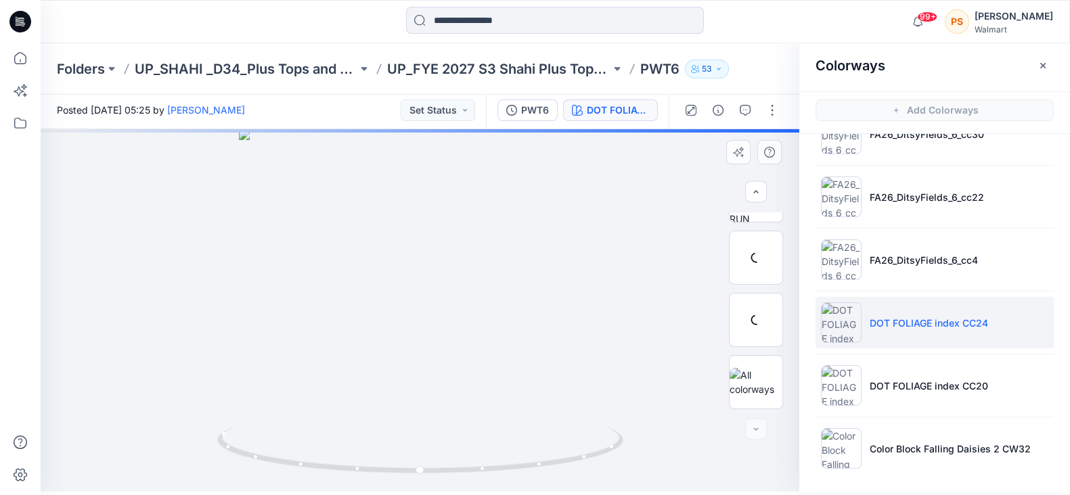
click at [569, 171] on div at bounding box center [420, 310] width 759 height 363
click at [895, 327] on li "DOT FOLIAGE index CC24" at bounding box center [934, 322] width 238 height 51
click at [750, 260] on img at bounding box center [755, 258] width 53 height 28
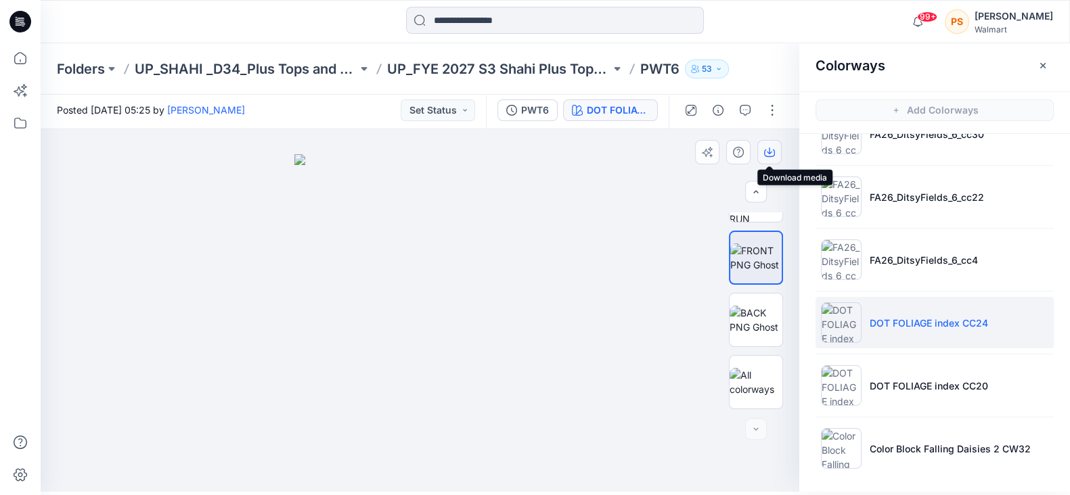
click at [773, 153] on icon "button" at bounding box center [769, 152] width 11 height 11
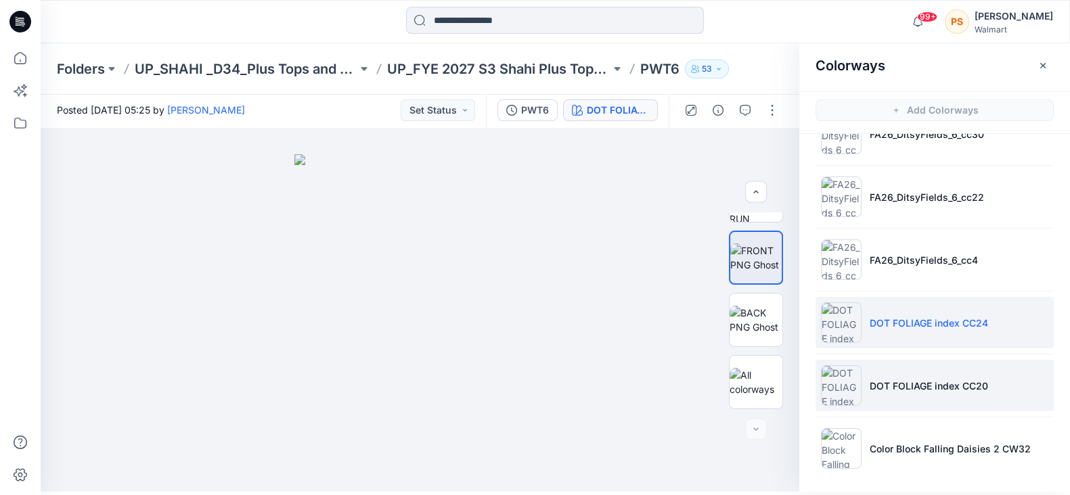
click at [988, 386] on li "DOT FOLIAGE index CC20" at bounding box center [934, 385] width 238 height 51
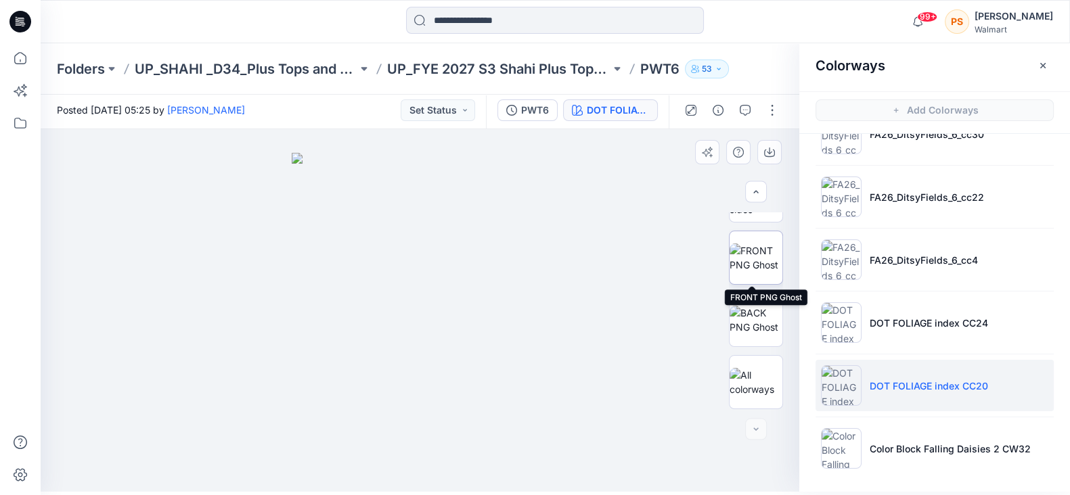
click at [749, 250] on img at bounding box center [755, 258] width 53 height 28
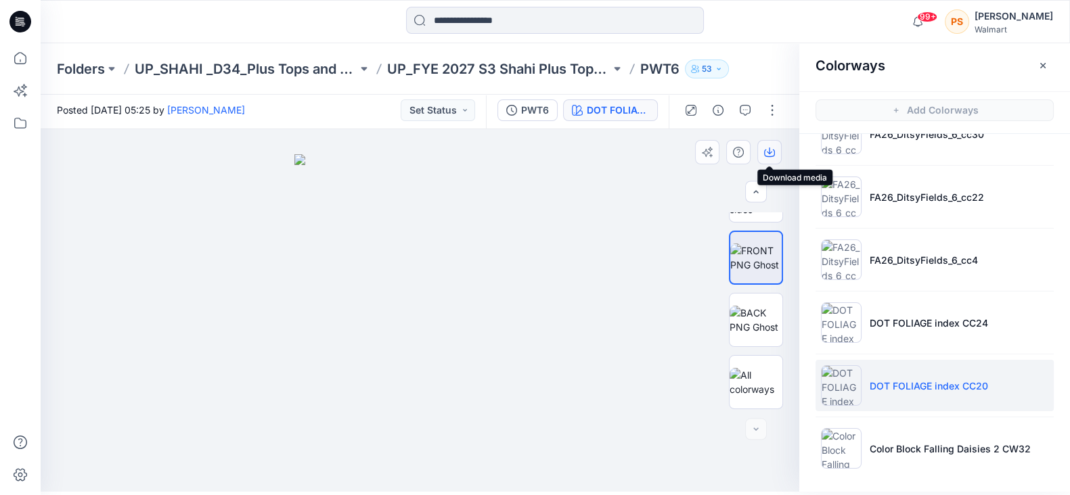
click at [767, 156] on icon "button" at bounding box center [769, 153] width 11 height 7
click at [772, 154] on icon "button" at bounding box center [769, 152] width 11 height 11
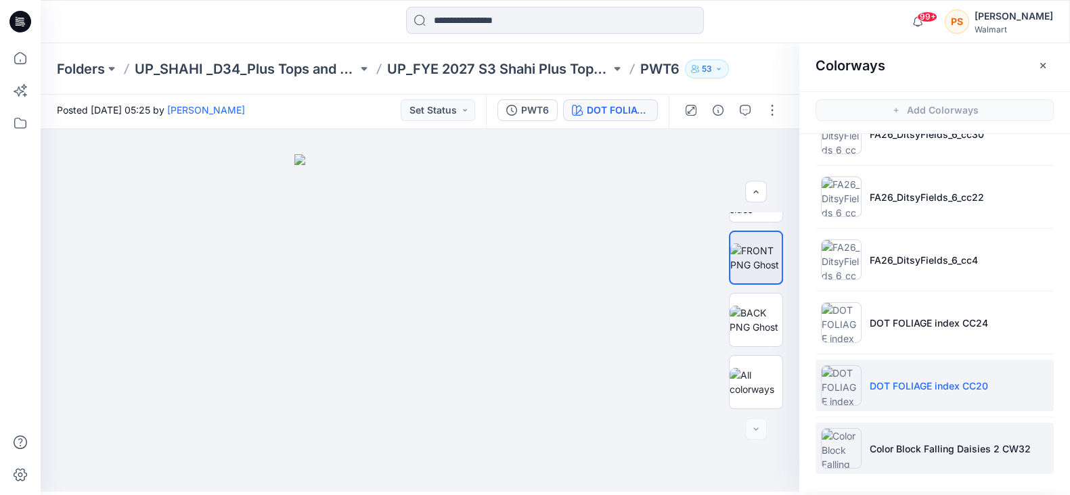
click at [930, 442] on p "Color Block Falling Daisies 2 CW32" at bounding box center [950, 449] width 161 height 14
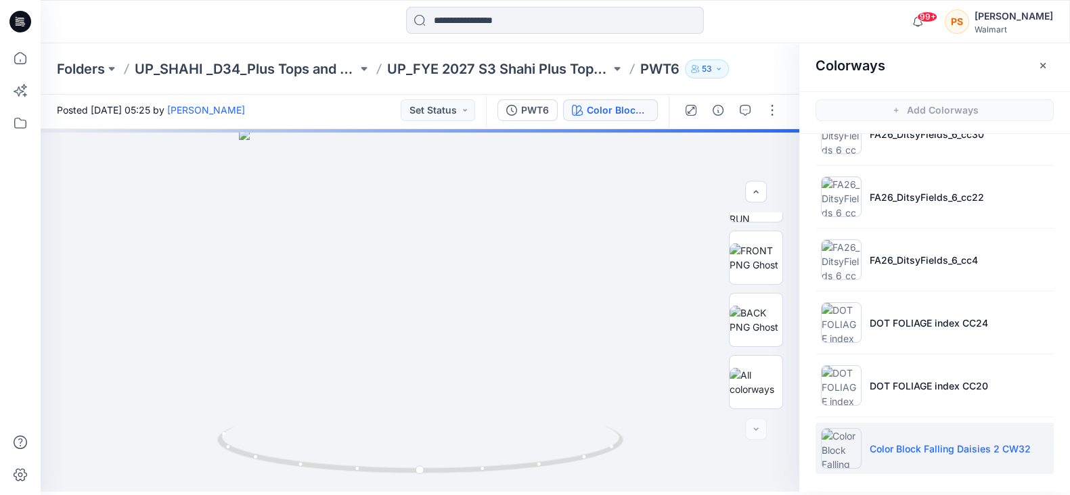
click at [918, 451] on p "Color Block Falling Daisies 2 CW32" at bounding box center [950, 449] width 161 height 14
click at [759, 272] on img at bounding box center [755, 258] width 53 height 28
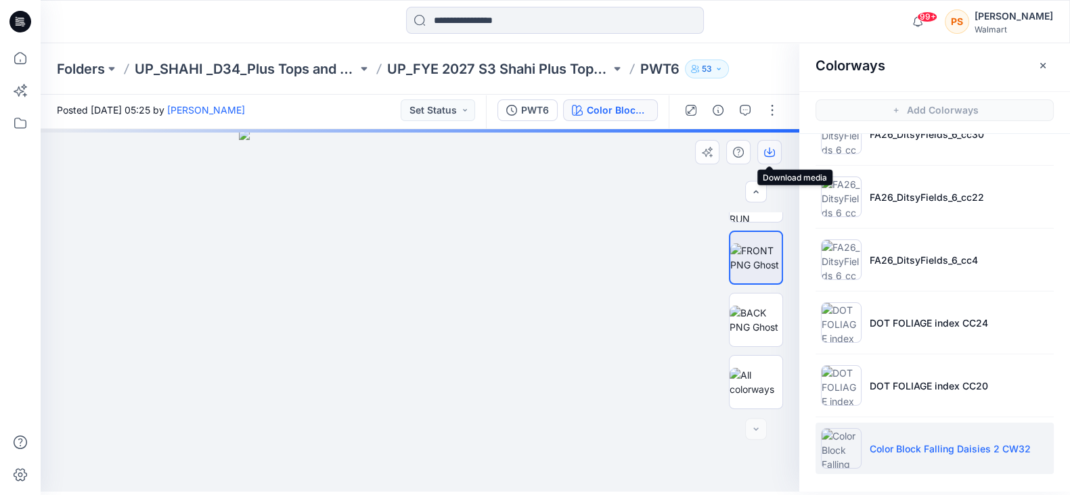
click at [771, 155] on icon "button" at bounding box center [769, 152] width 11 height 11
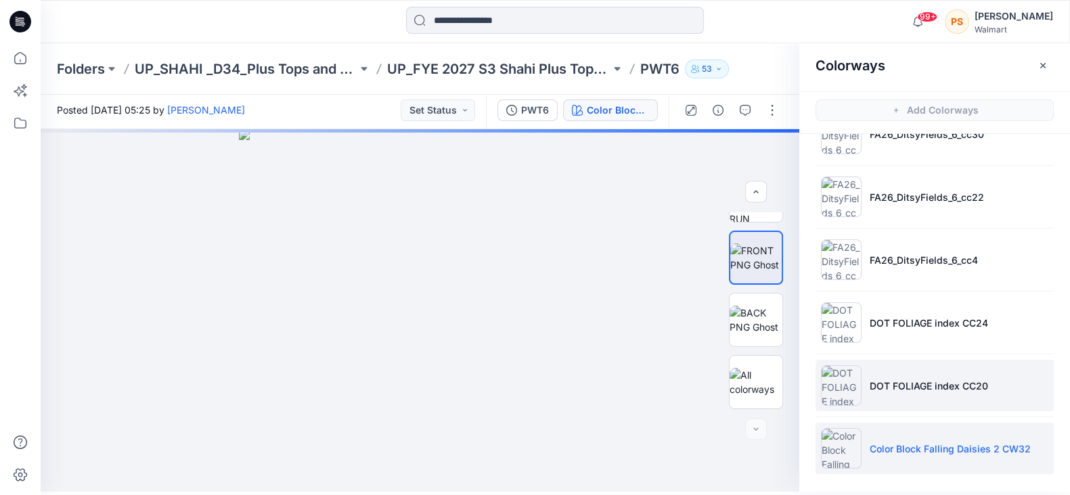
click at [1027, 379] on li "DOT FOLIAGE index CC20" at bounding box center [934, 385] width 238 height 51
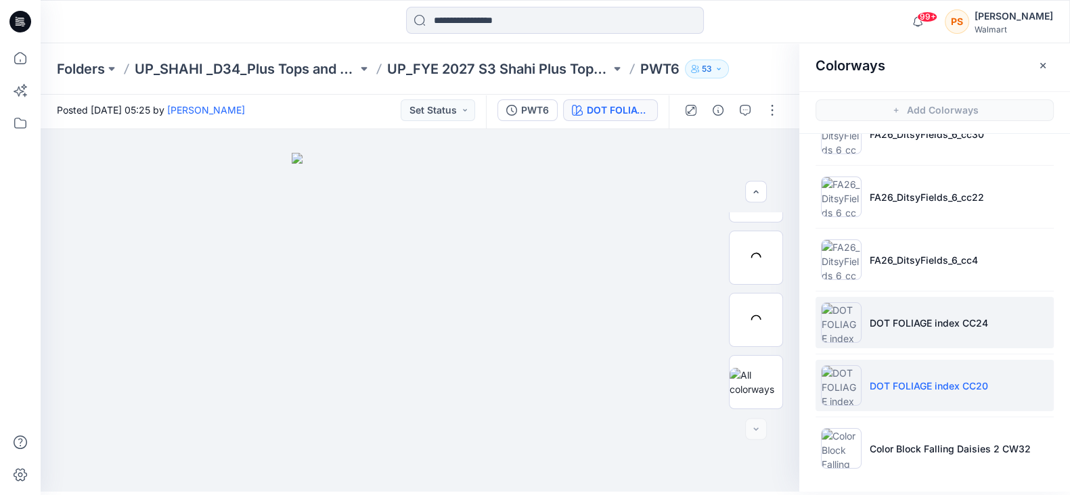
click at [1008, 327] on li "DOT FOLIAGE index CC24" at bounding box center [934, 322] width 238 height 51
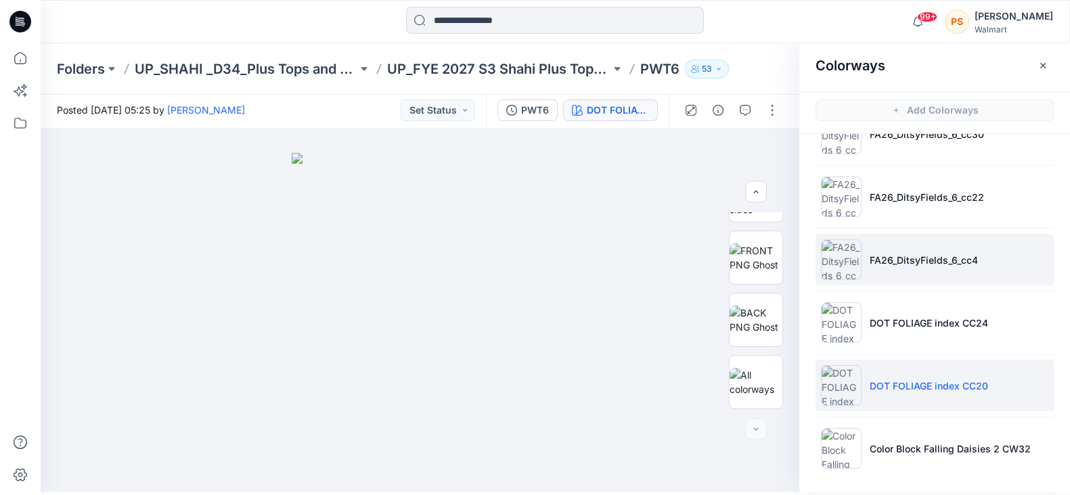
click at [971, 268] on li "FA26_DitsyFields_6_cc4" at bounding box center [934, 259] width 238 height 51
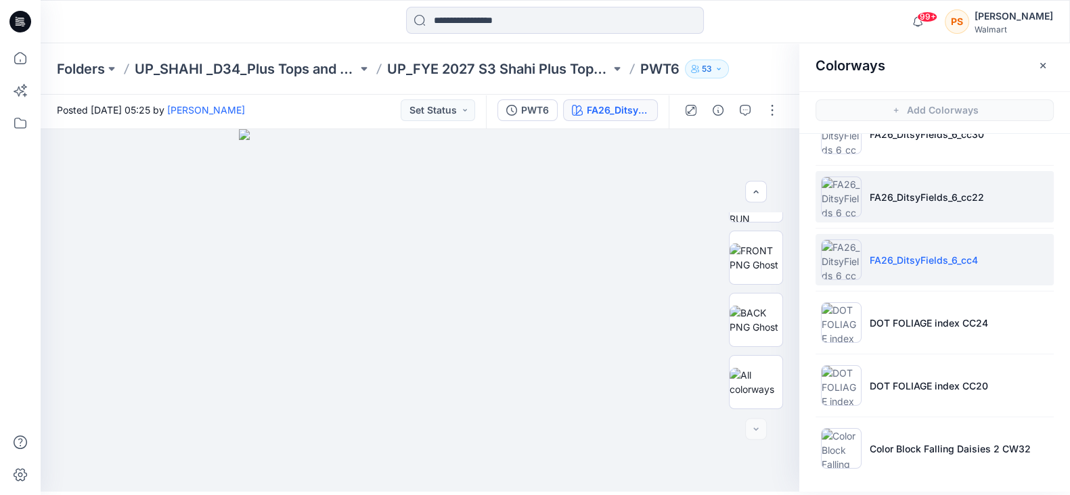
click at [941, 202] on li "FA26_DitsyFields_6_cc22" at bounding box center [934, 196] width 238 height 51
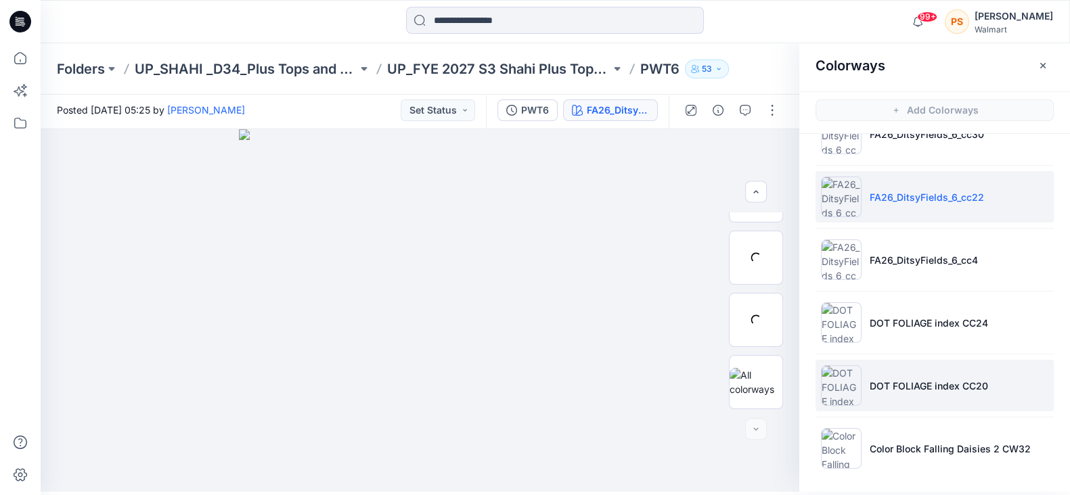
scroll to position [814, 0]
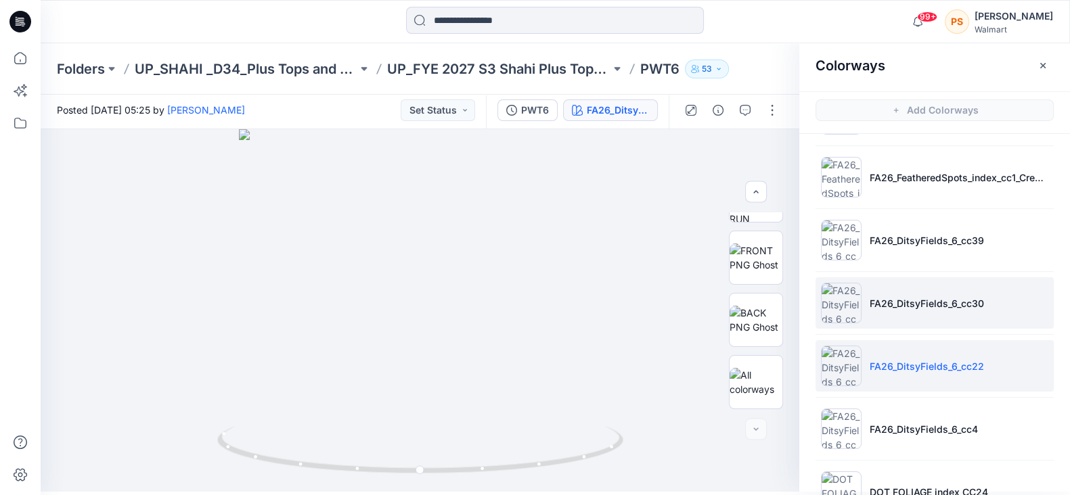
click at [934, 296] on p "FA26_DitsyFields_6_cc30" at bounding box center [927, 303] width 114 height 14
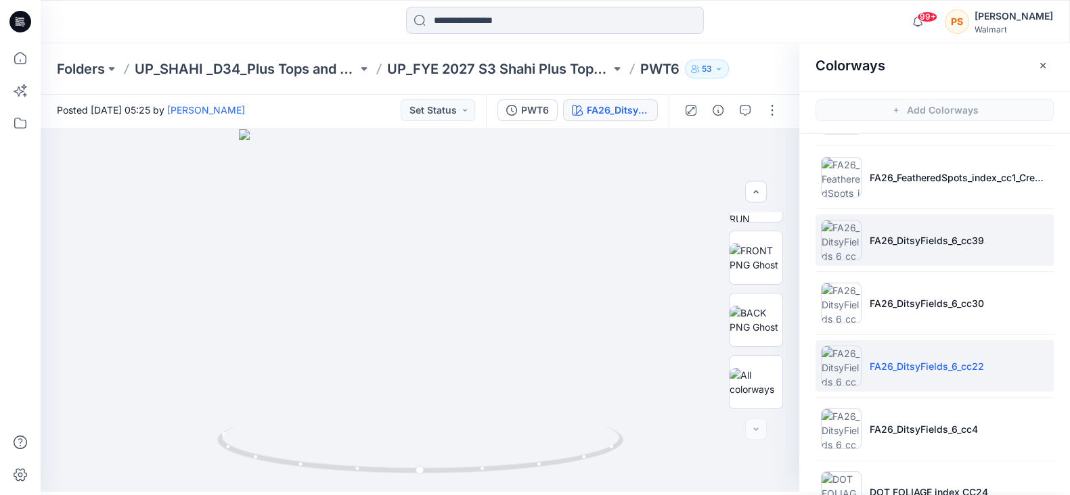
click at [916, 243] on p "FA26_DitsyFields_6_cc39" at bounding box center [927, 240] width 114 height 14
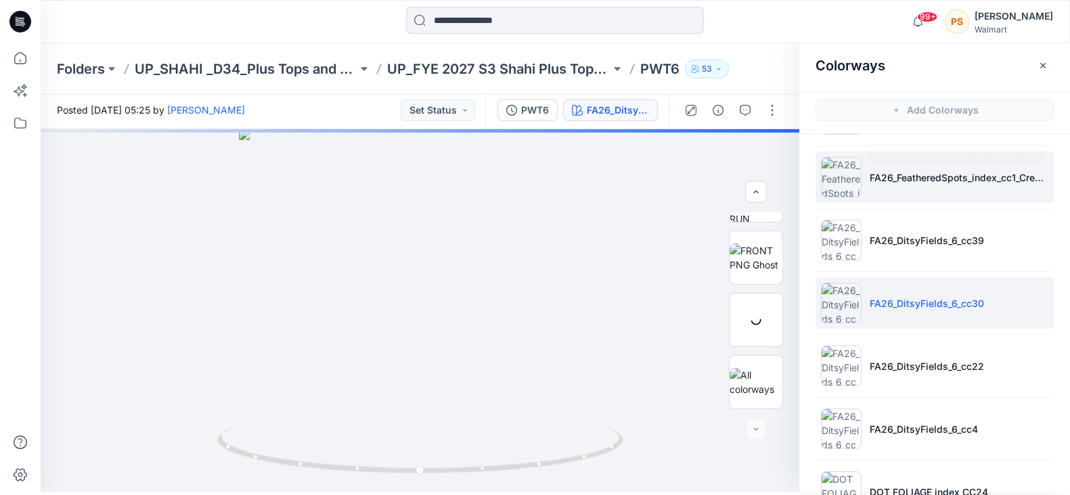
click at [922, 174] on p "FA26_FeatheredSpots_index_cc1_Cream_SPEC" at bounding box center [959, 178] width 179 height 14
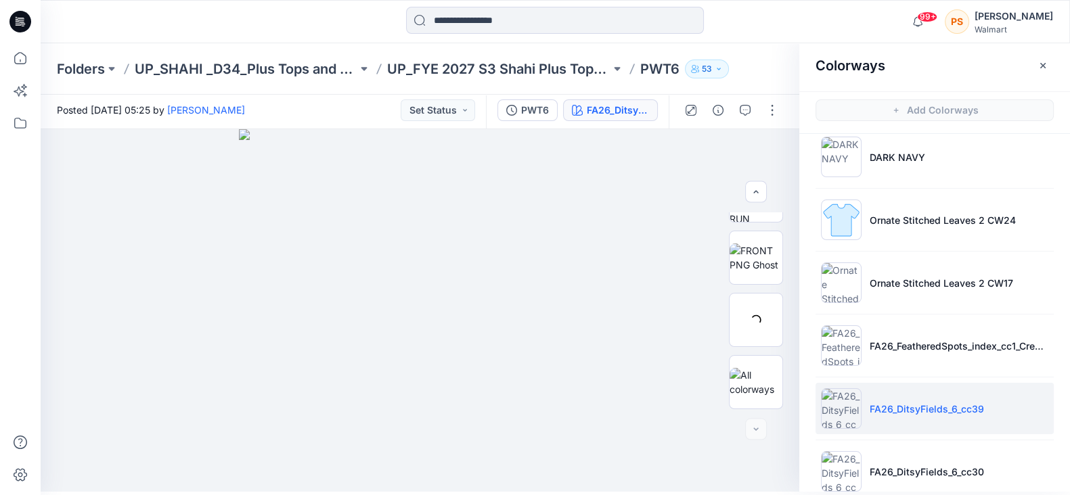
scroll to position [645, 0]
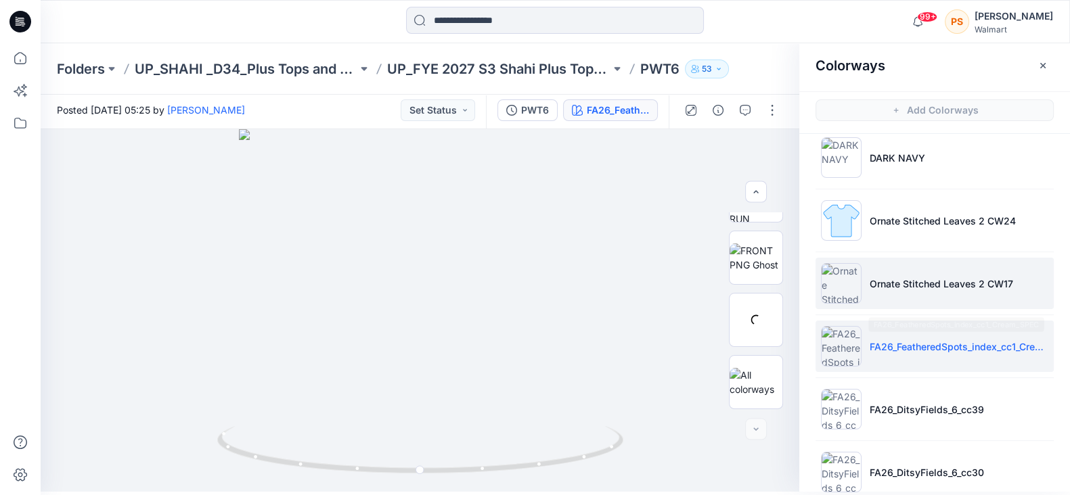
click at [934, 292] on li "Ornate Stitched Leaves 2 CW17" at bounding box center [934, 283] width 238 height 51
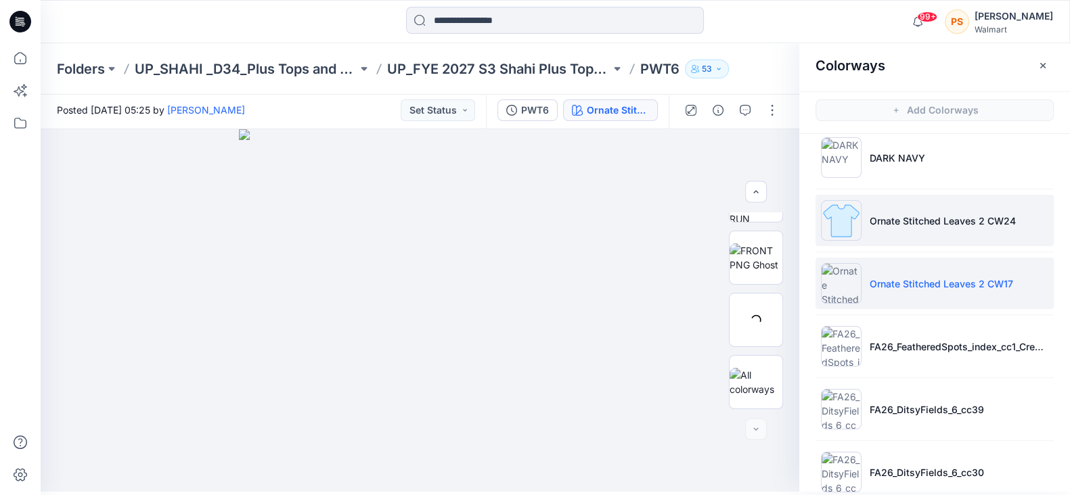
click at [930, 223] on p "Ornate Stitched Leaves 2 CW24" at bounding box center [943, 221] width 146 height 14
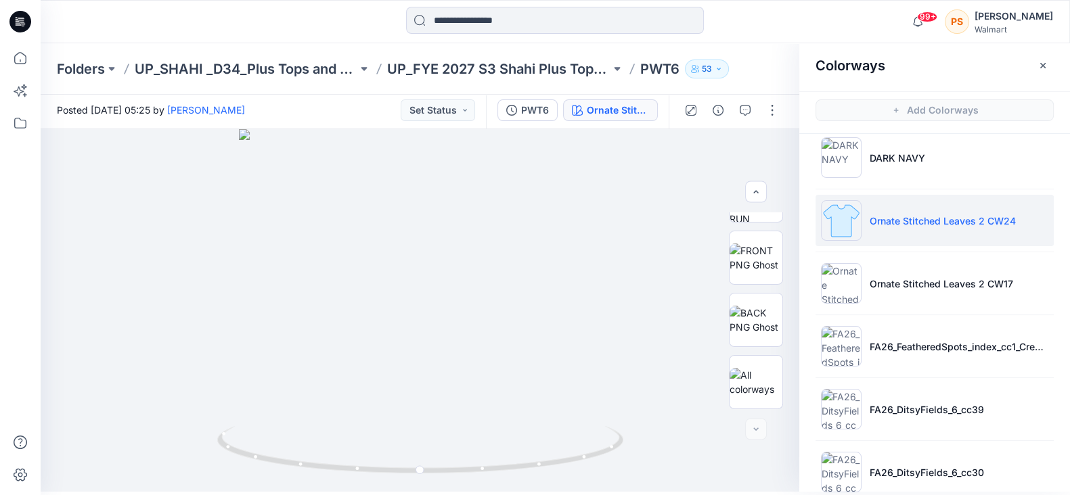
click at [924, 225] on li "Ornate Stitched Leaves 2 CW24" at bounding box center [934, 220] width 238 height 51
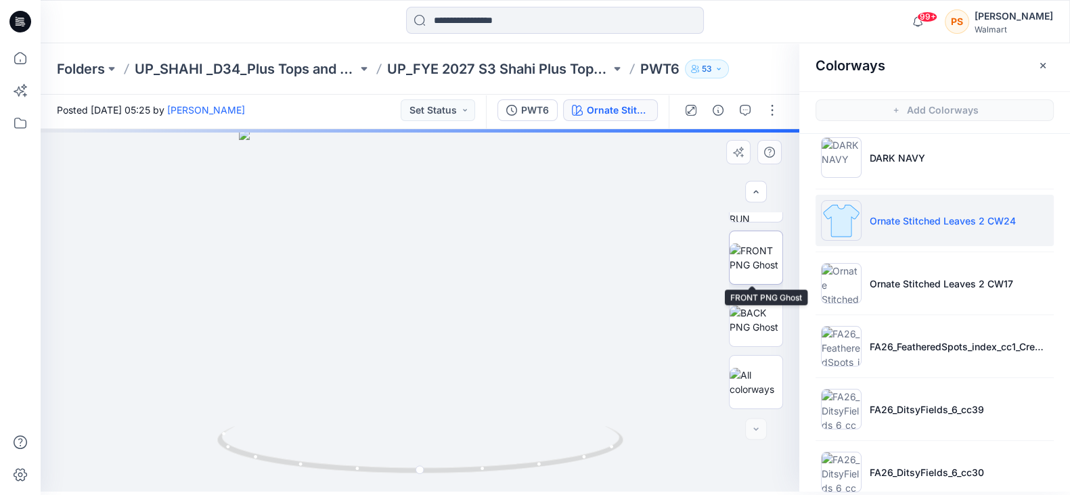
click at [739, 272] on img at bounding box center [755, 258] width 53 height 28
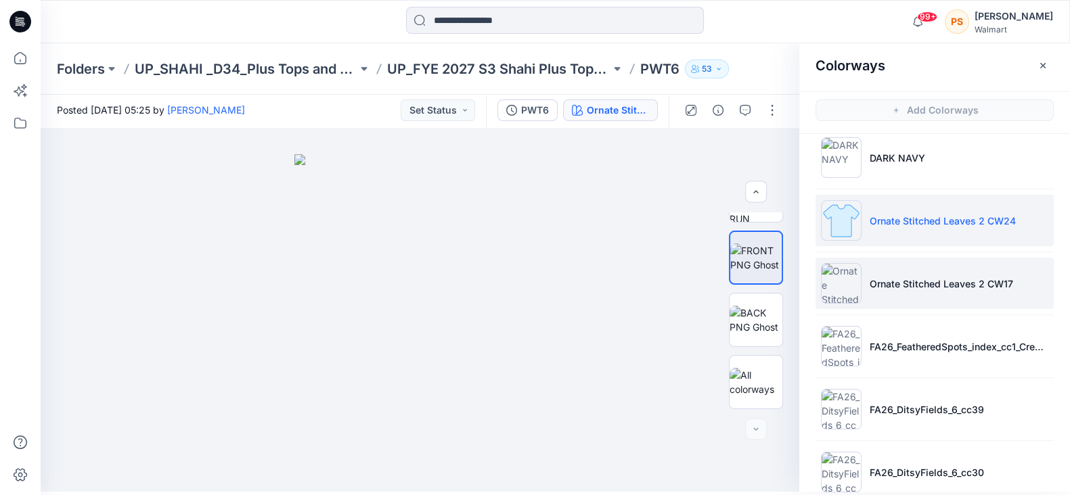
click at [899, 286] on p "Ornate Stitched Leaves 2 CW17" at bounding box center [941, 284] width 143 height 14
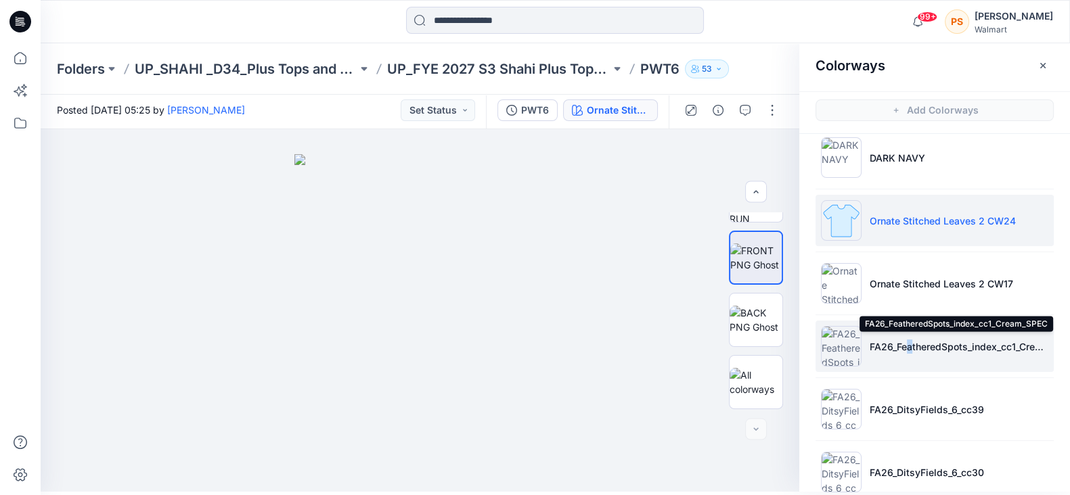
click at [905, 352] on li "FA26_FeatheredSpots_index_cc1_Cream_SPEC" at bounding box center [934, 346] width 238 height 51
click at [852, 344] on img at bounding box center [841, 346] width 41 height 41
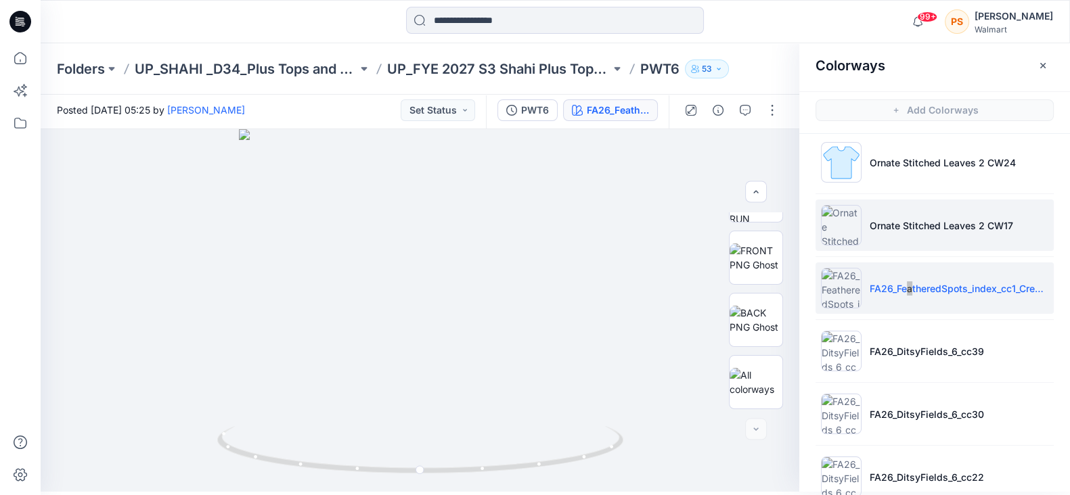
scroll to position [729, 0]
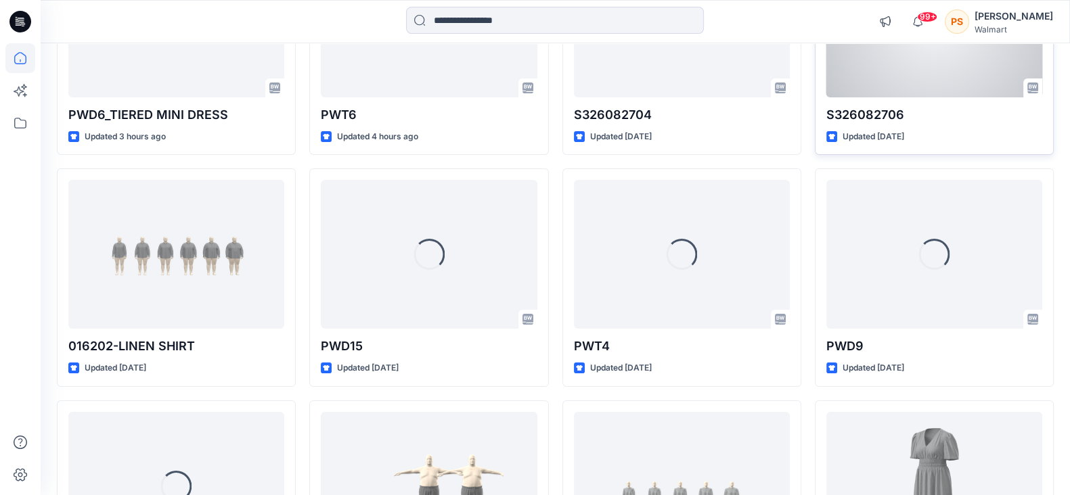
scroll to position [254, 0]
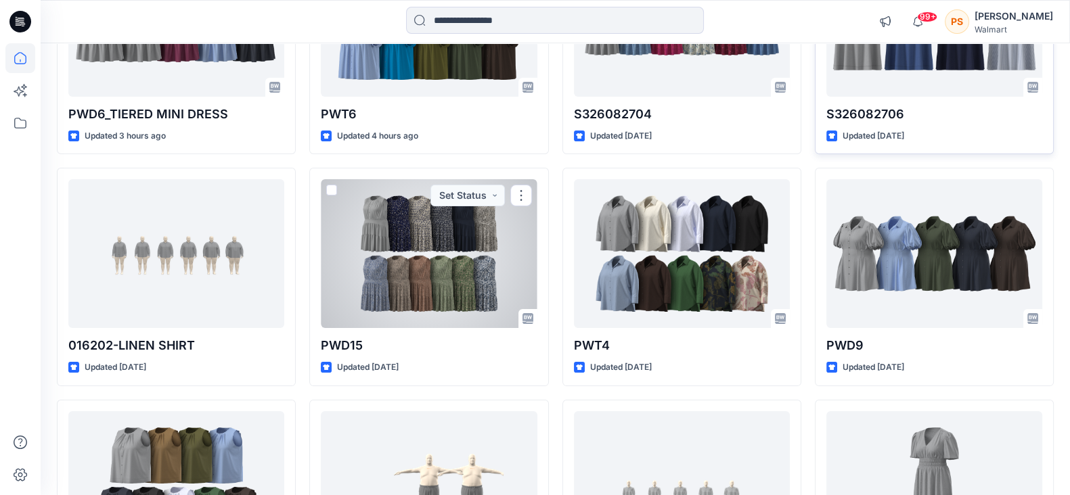
drag, startPoint x: 392, startPoint y: 229, endPoint x: 724, endPoint y: 169, distance: 336.9
click at [392, 229] on div at bounding box center [429, 253] width 216 height 149
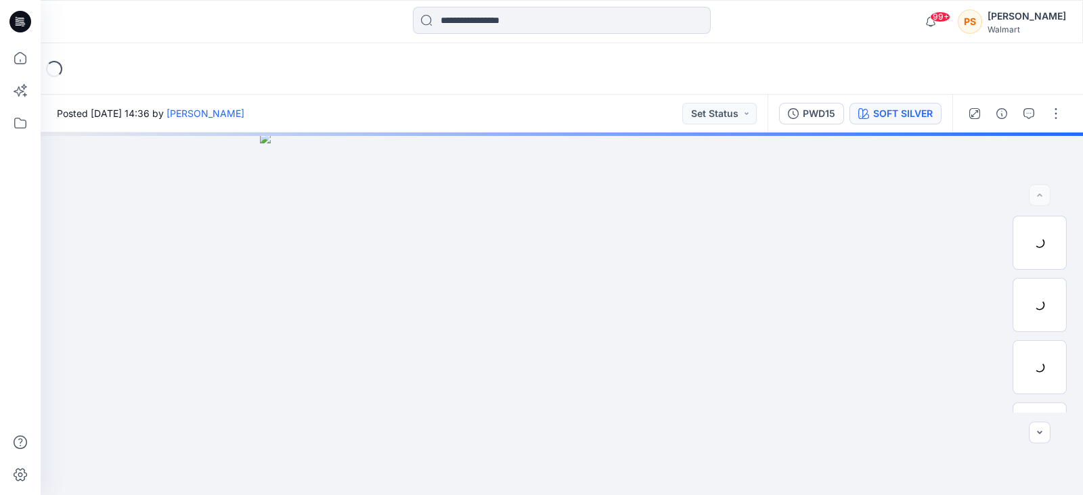
click at [939, 110] on button "SOFT SILVER" at bounding box center [895, 114] width 92 height 22
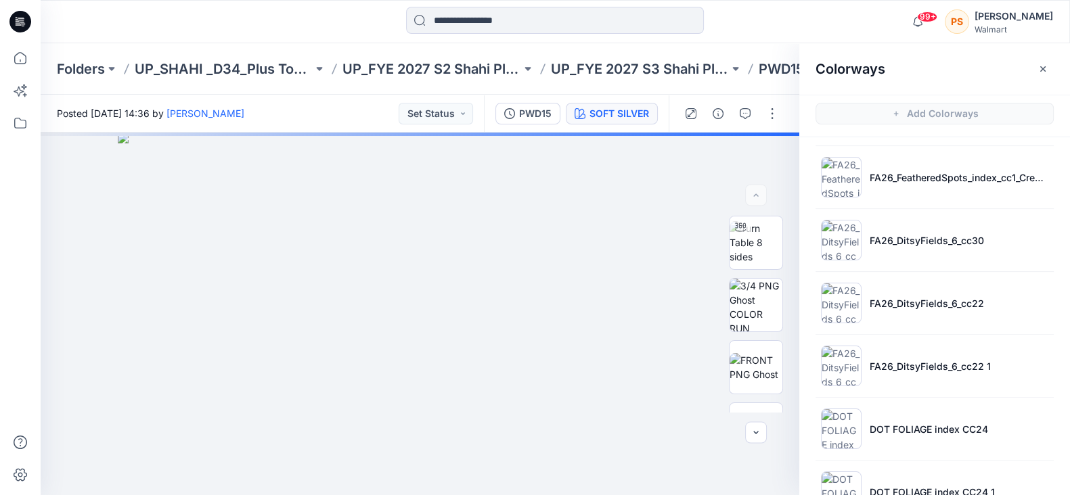
scroll to position [418, 0]
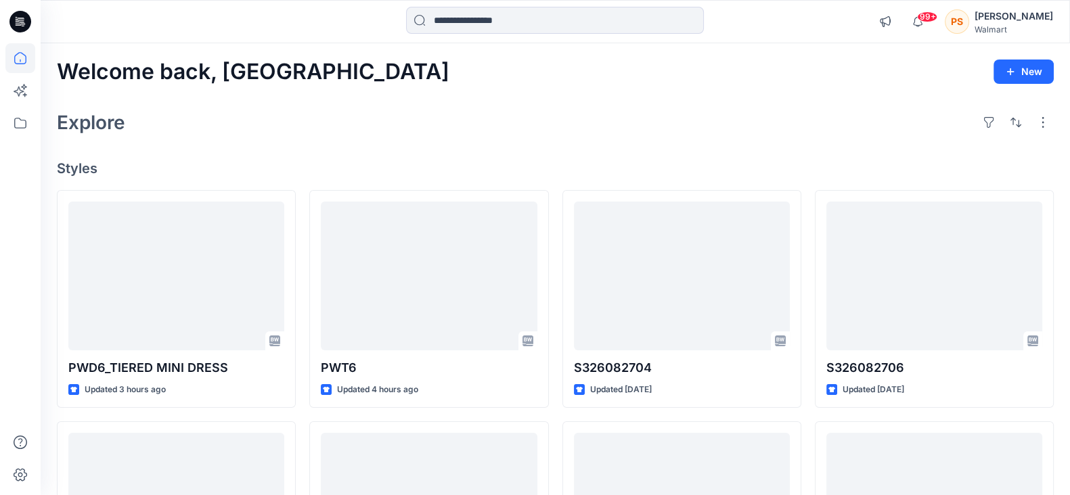
scroll to position [254, 0]
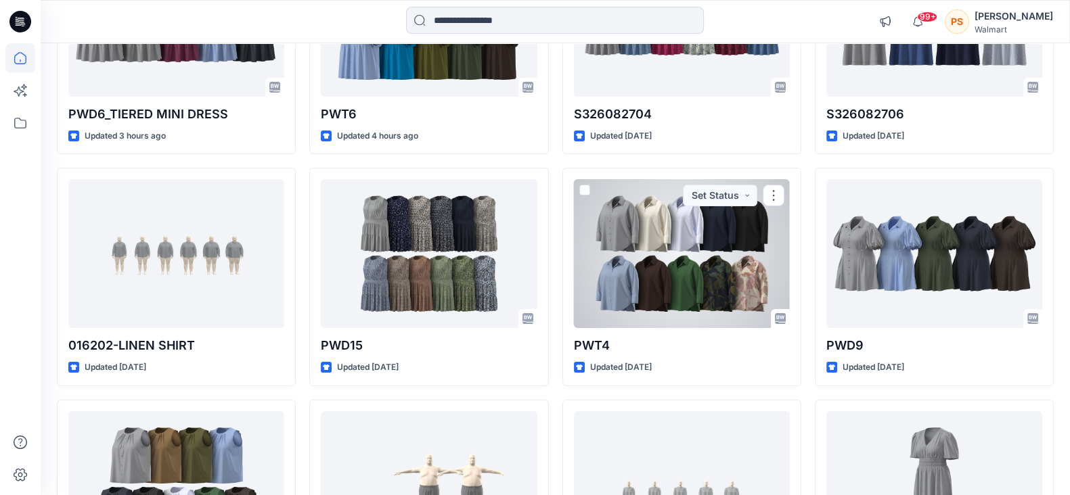
drag, startPoint x: 680, startPoint y: 265, endPoint x: 793, endPoint y: 262, distance: 113.1
click at [680, 265] on div at bounding box center [682, 253] width 216 height 149
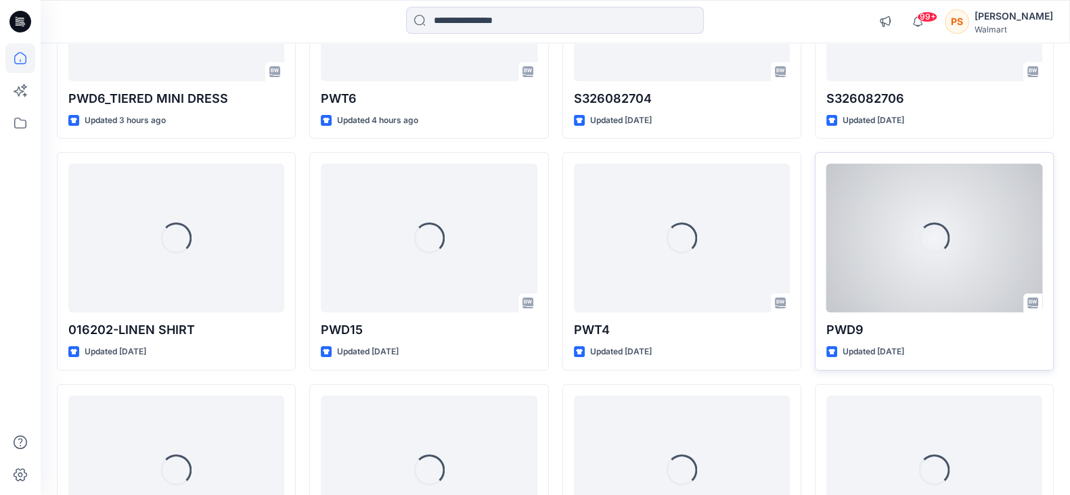
scroll to position [338, 0]
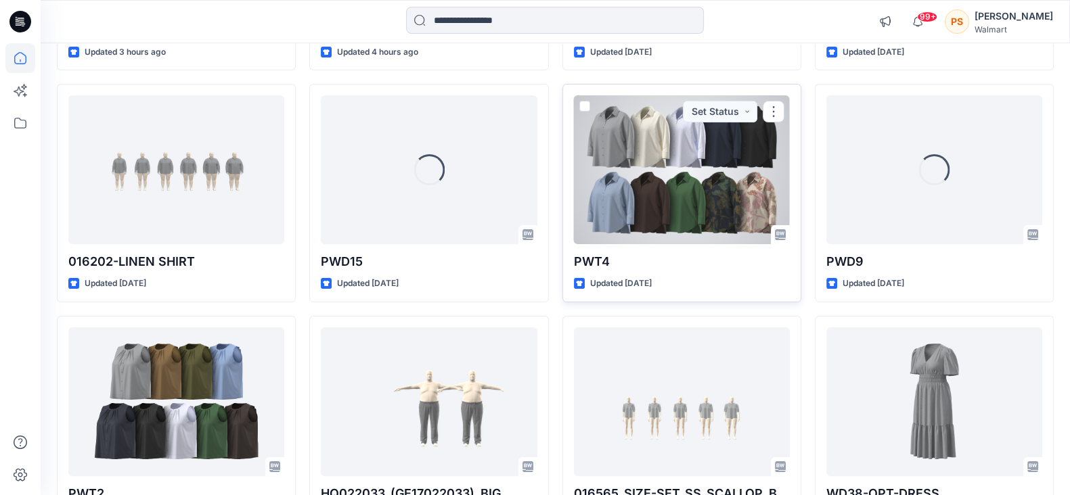
click at [684, 204] on div at bounding box center [682, 169] width 216 height 149
